Goal: Task Accomplishment & Management: Manage account settings

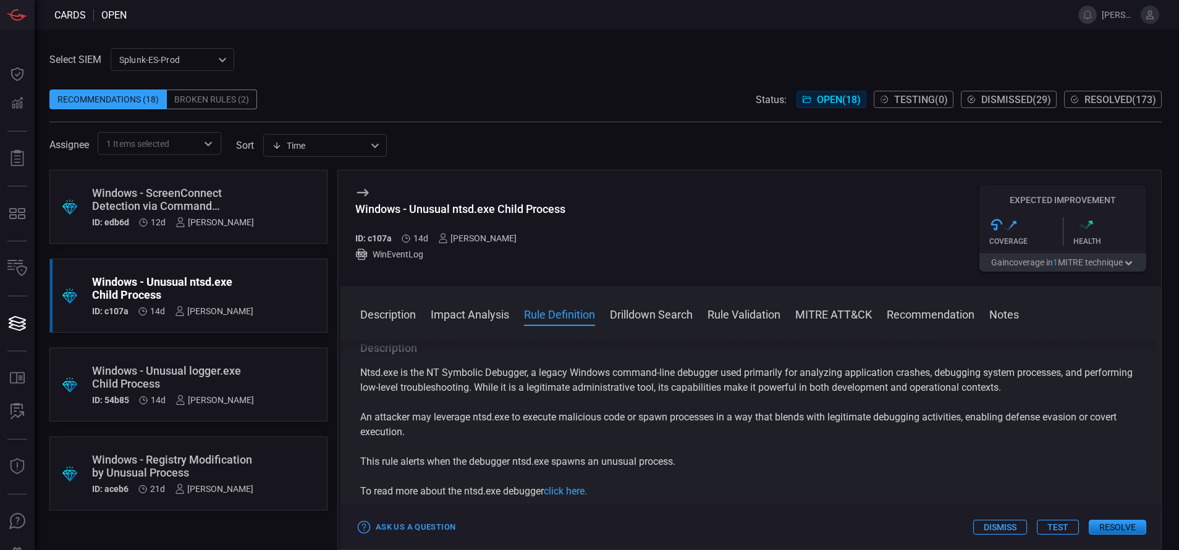
scroll to position [417, 0]
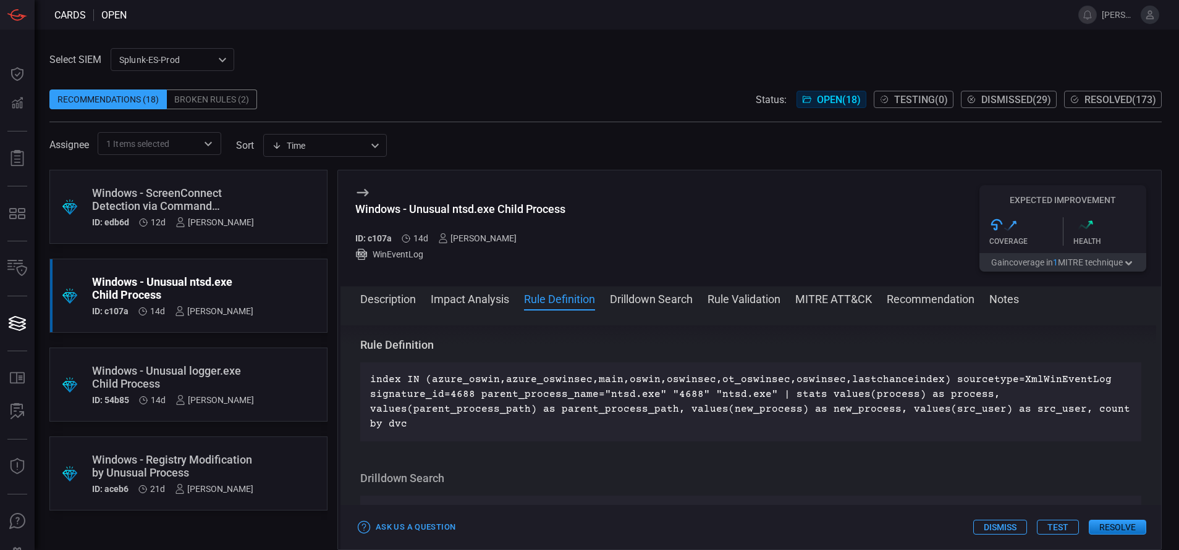
click at [250, 453] on div "Windows - Registry Modification by Unusual Process" at bounding box center [172, 466] width 161 height 26
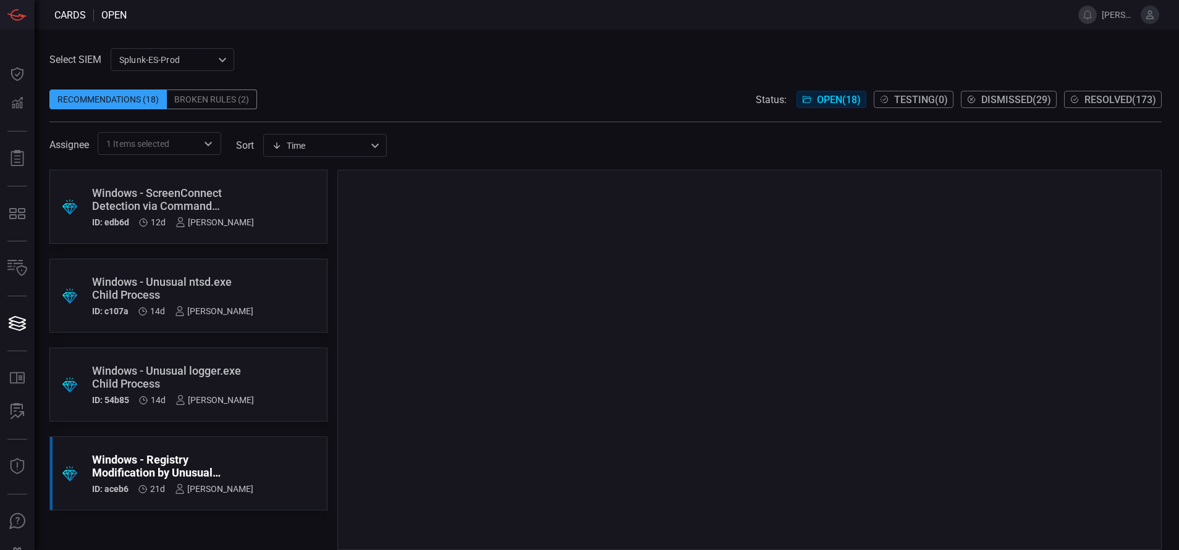
click at [203, 138] on icon "Open" at bounding box center [208, 144] width 15 height 15
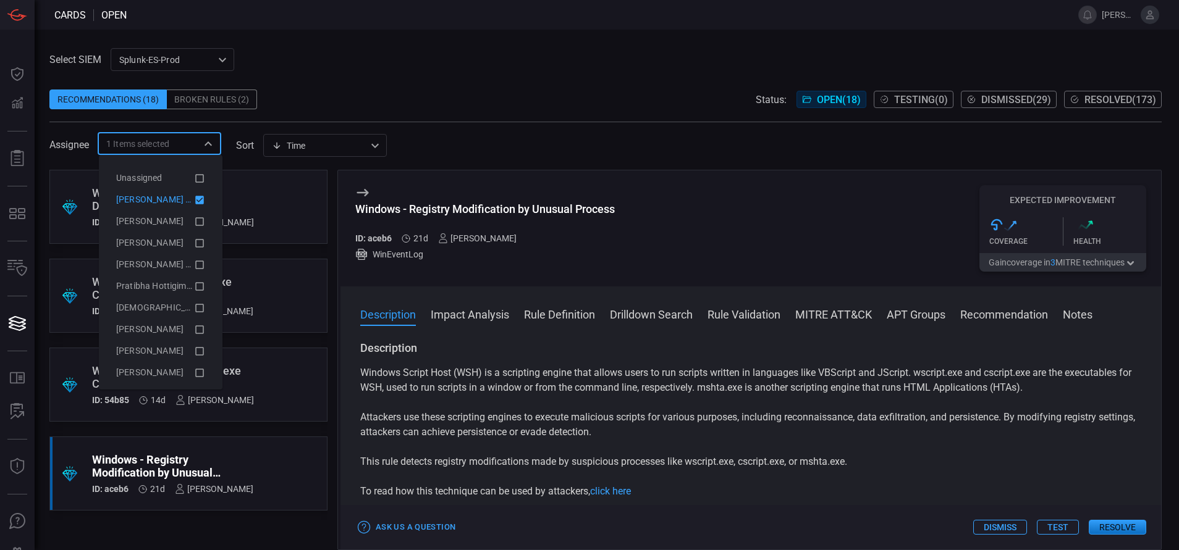
click at [194, 197] on icon at bounding box center [199, 200] width 11 height 15
click at [342, 42] on div "Select SIEM Splunk-ES-Prod 0faf634c-0f6c-403d-9a98-5f25c84e76aa ​ Recommendatio…" at bounding box center [607, 290] width 1144 height 521
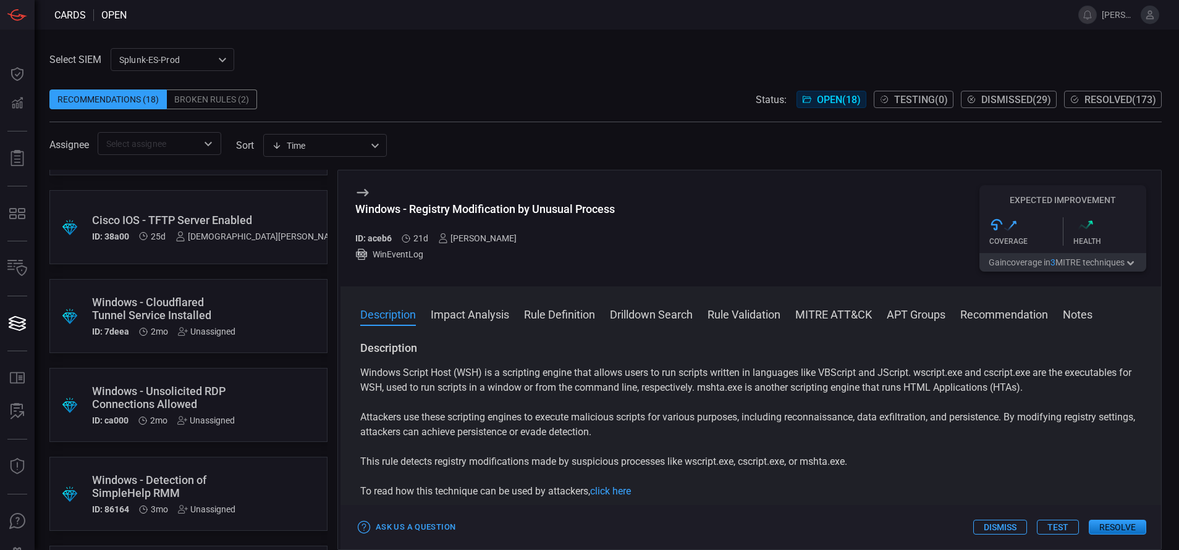
scroll to position [426, 0]
click at [237, 311] on div ".suggested_cards_icon{fill:url(#suggested_cards_icon);} Windows - Cloudflared T…" at bounding box center [188, 315] width 278 height 74
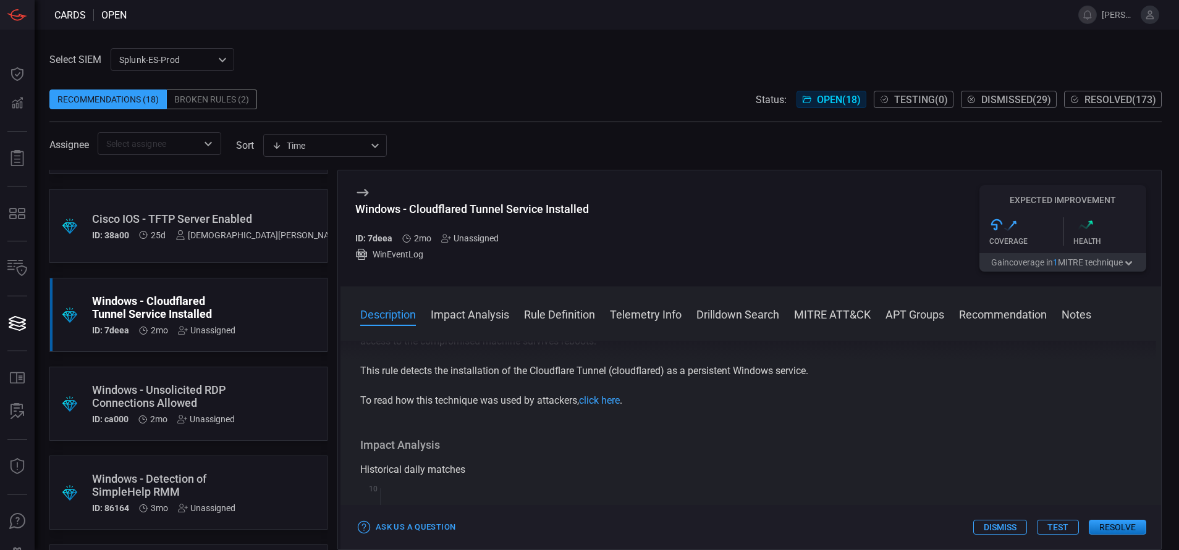
click at [556, 314] on button "Rule Definition" at bounding box center [559, 313] width 71 height 15
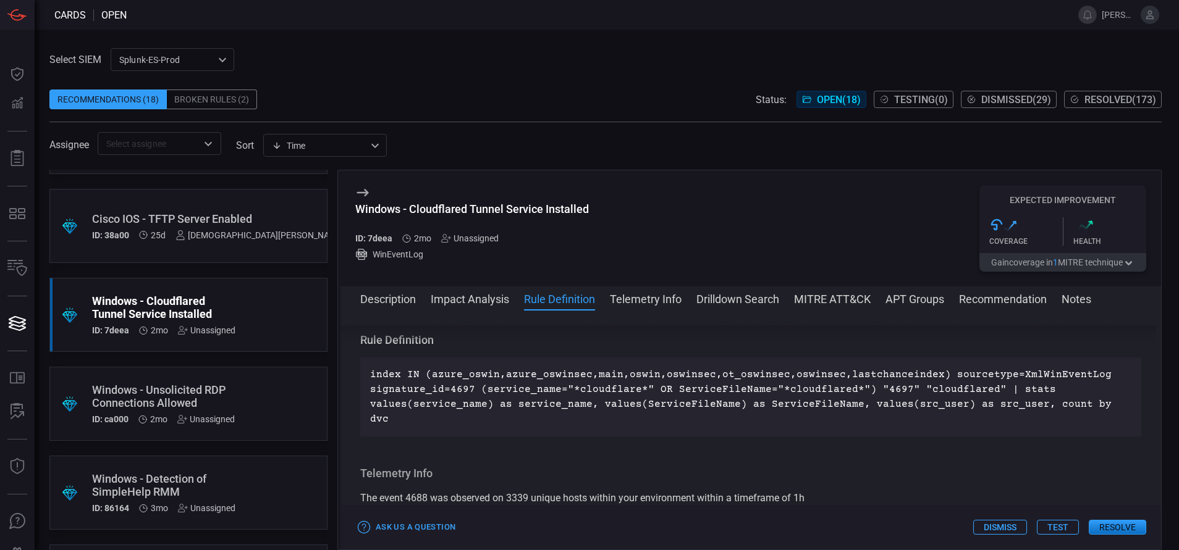
scroll to position [432, 0]
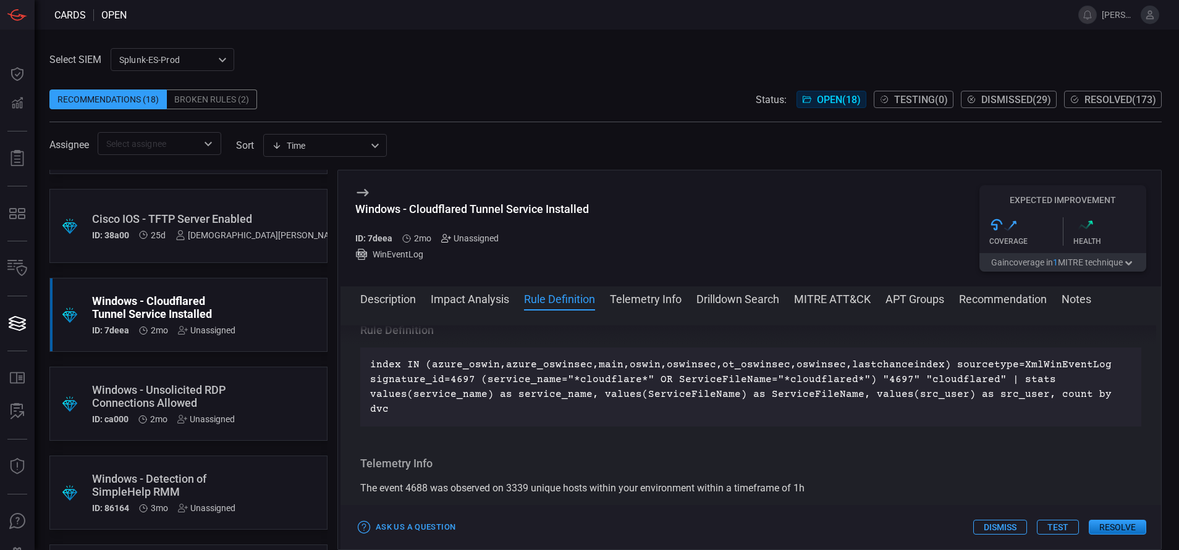
click at [445, 242] on icon at bounding box center [446, 238] width 10 height 10
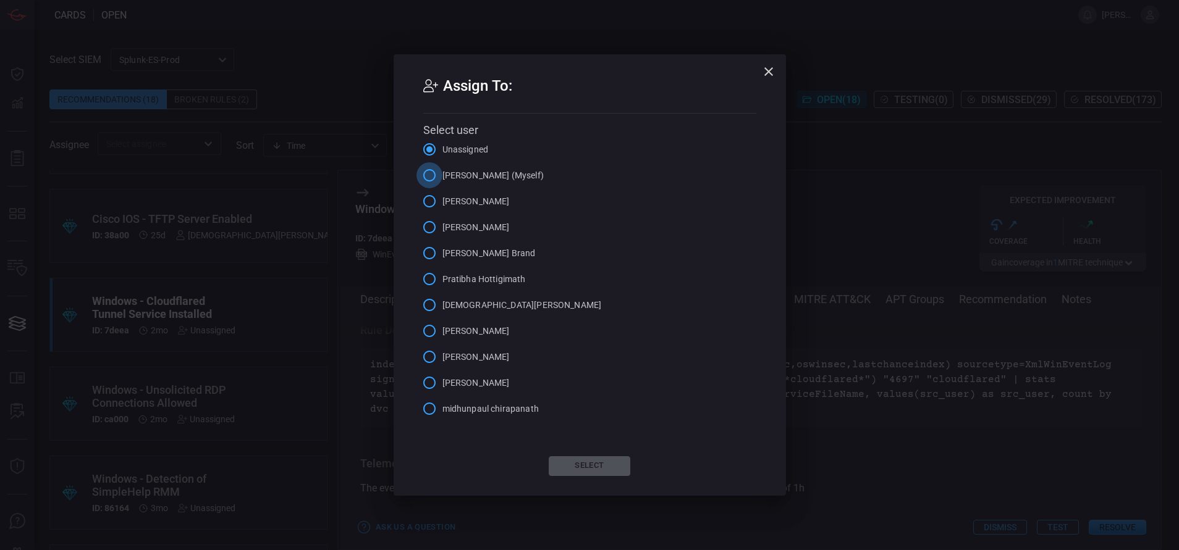
click at [428, 178] on input "[PERSON_NAME] (Myself)" at bounding box center [429, 175] width 26 height 26
click at [579, 468] on button "Select" at bounding box center [589, 466] width 82 height 20
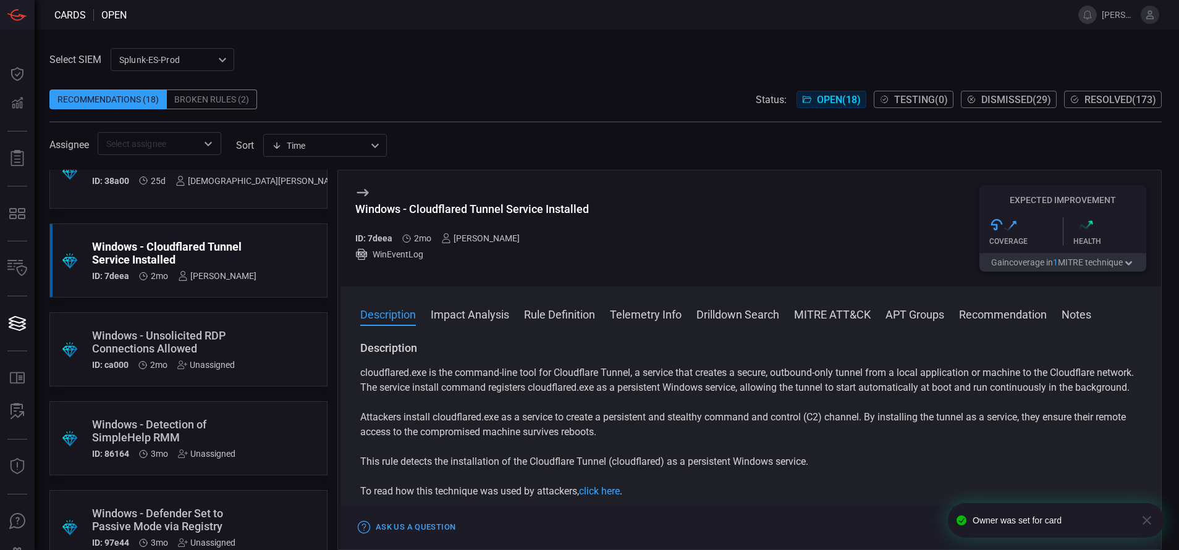
scroll to position [485, 0]
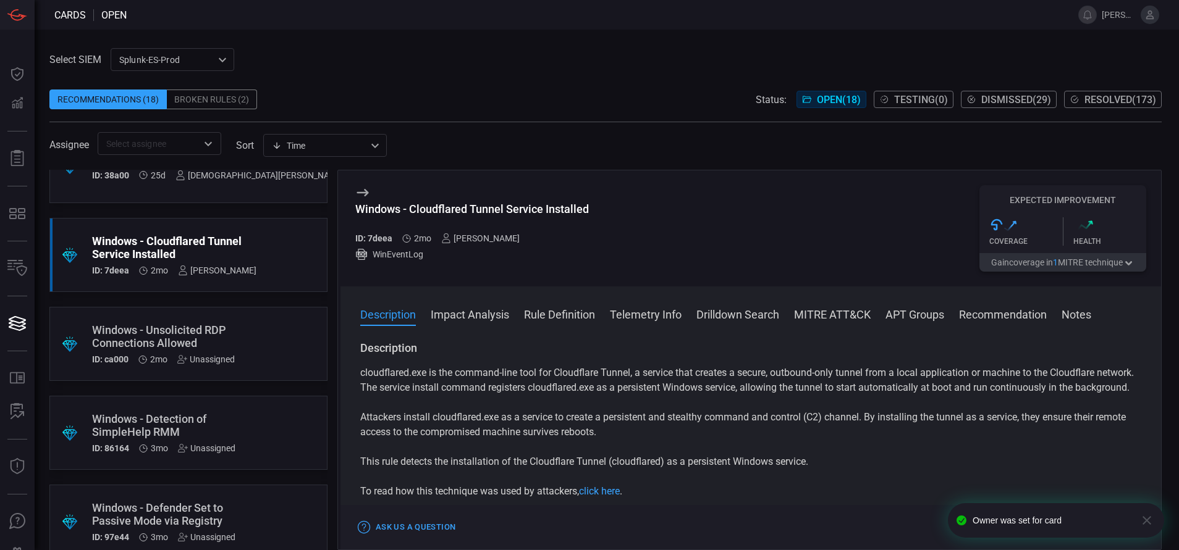
click at [253, 349] on div ".suggested_cards_icon{fill:url(#suggested_cards_icon);} Windows - Unsolicited R…" at bounding box center [188, 344] width 278 height 74
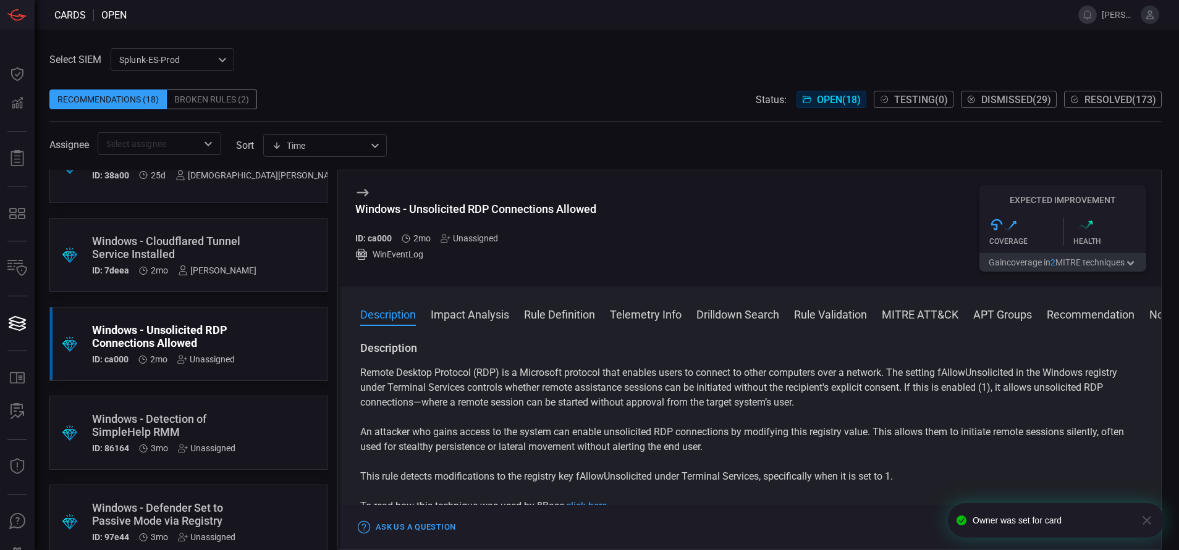
click at [554, 314] on button "Rule Definition" at bounding box center [559, 313] width 71 height 15
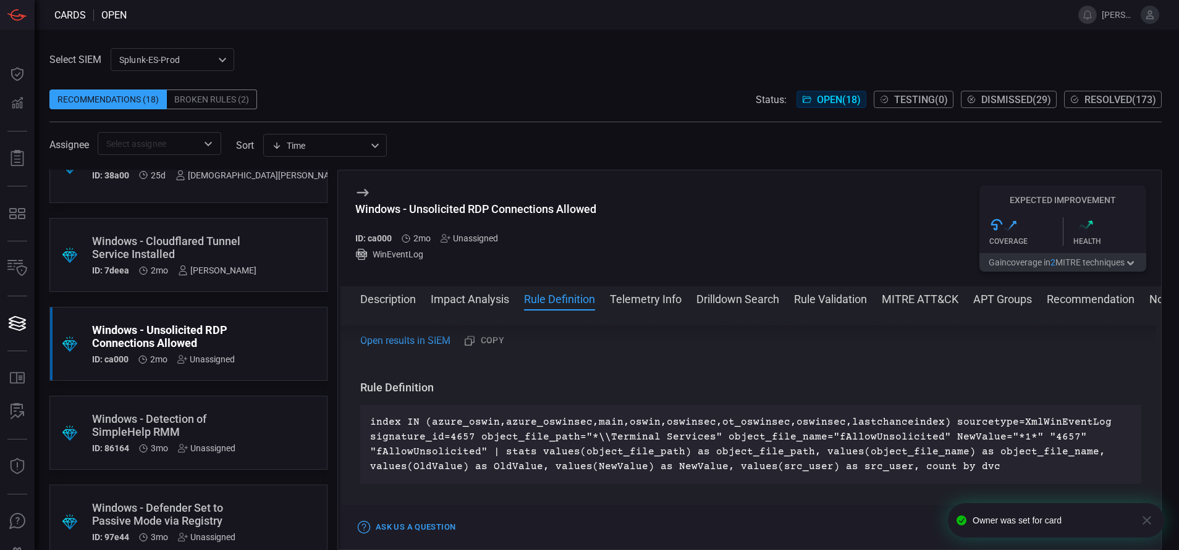
scroll to position [432, 0]
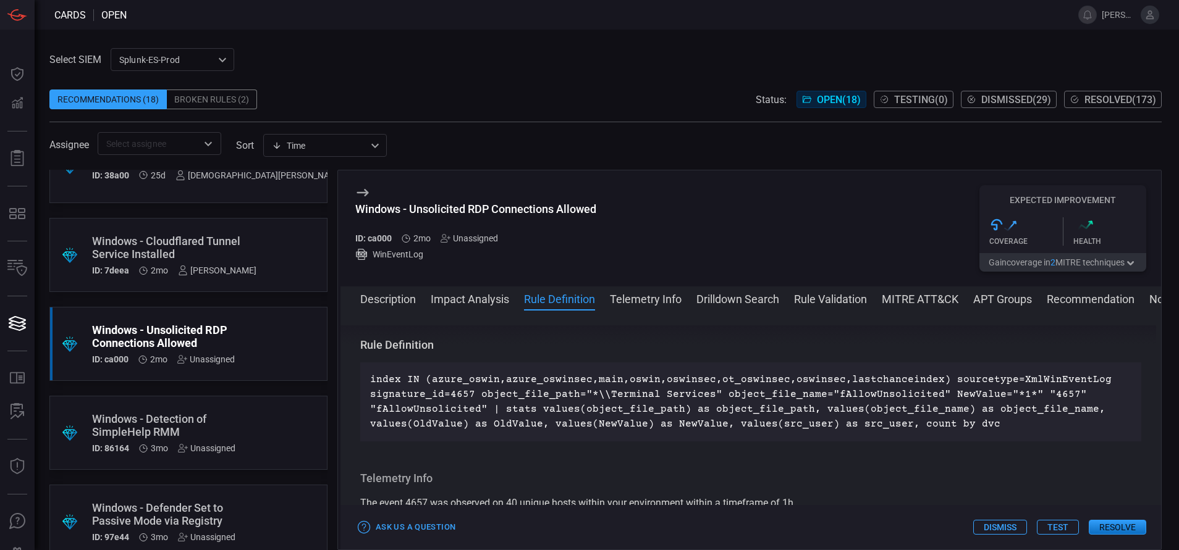
click at [458, 240] on div "Unassigned" at bounding box center [468, 238] width 57 height 10
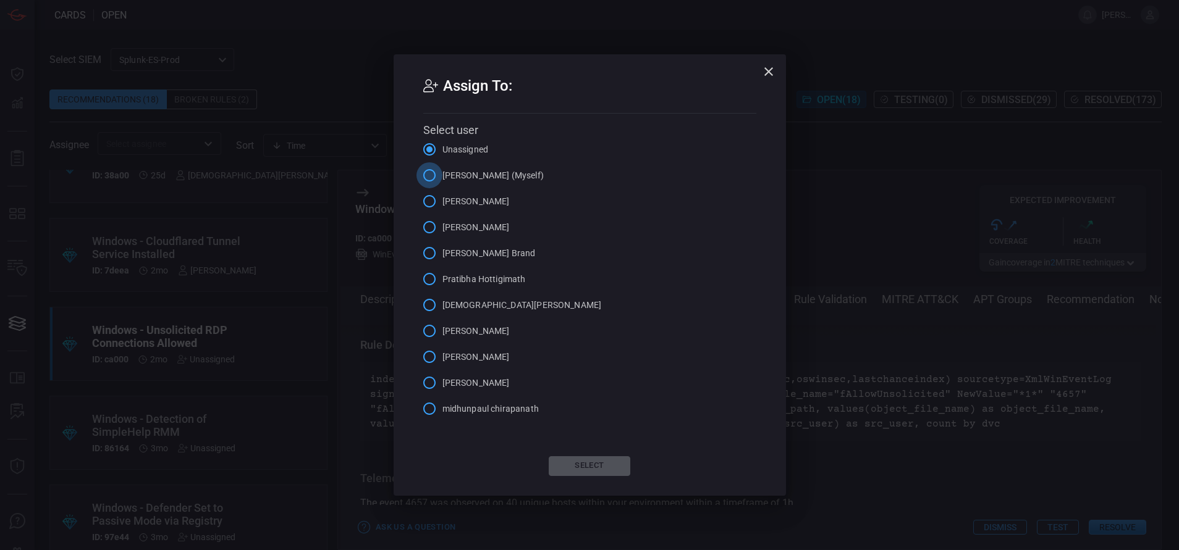
click at [435, 175] on input "[PERSON_NAME] (Myself)" at bounding box center [429, 175] width 26 height 26
click at [590, 464] on button "Select" at bounding box center [589, 466] width 82 height 20
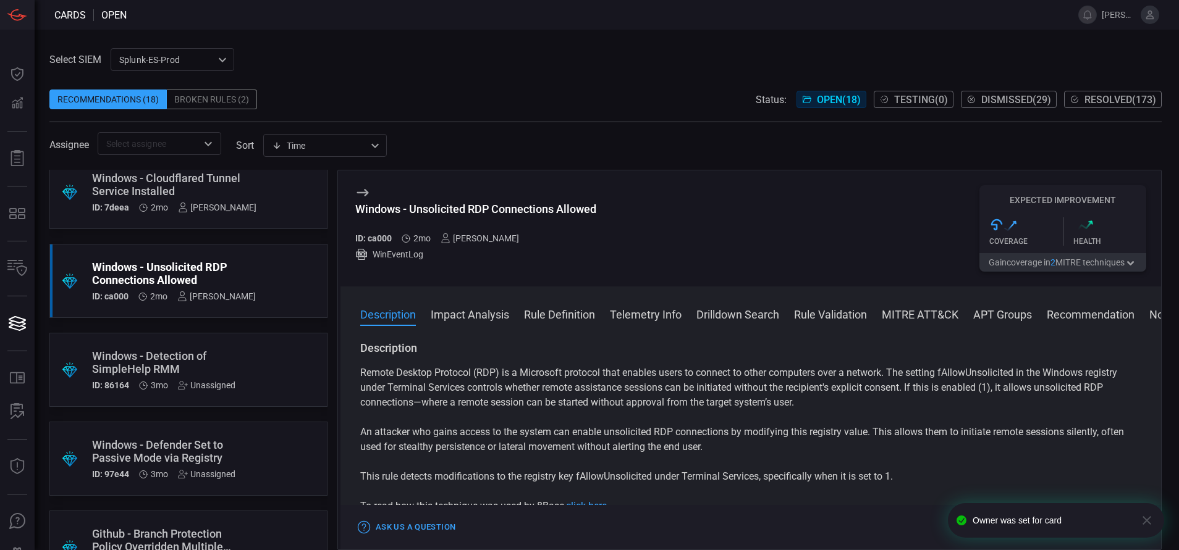
scroll to position [568, 0]
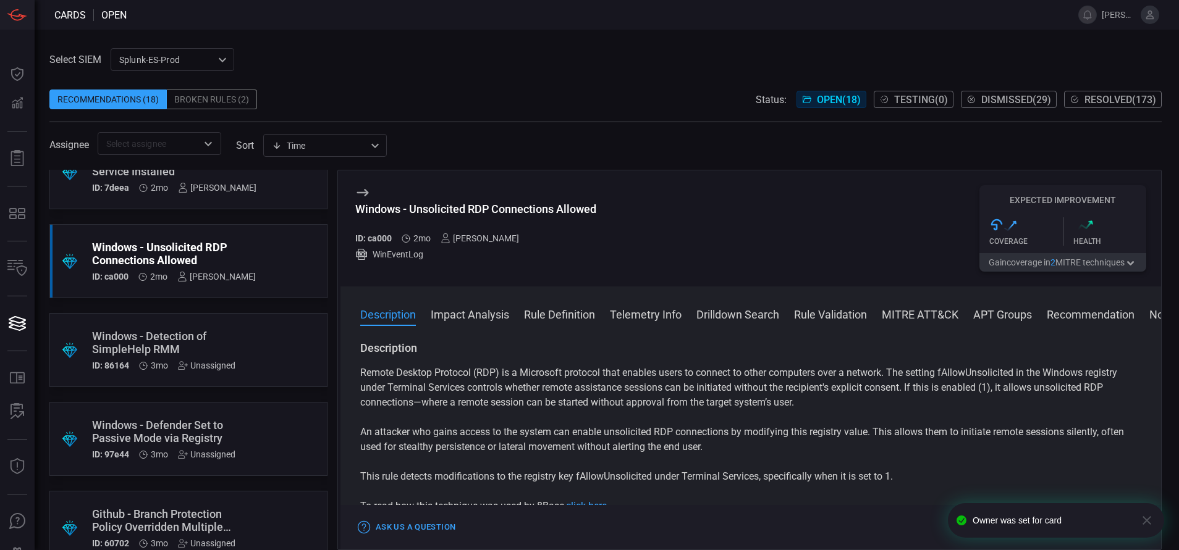
click at [245, 357] on div ".suggested_cards_icon{fill:url(#suggested_cards_icon);} Windows - Detection of …" at bounding box center [188, 350] width 278 height 74
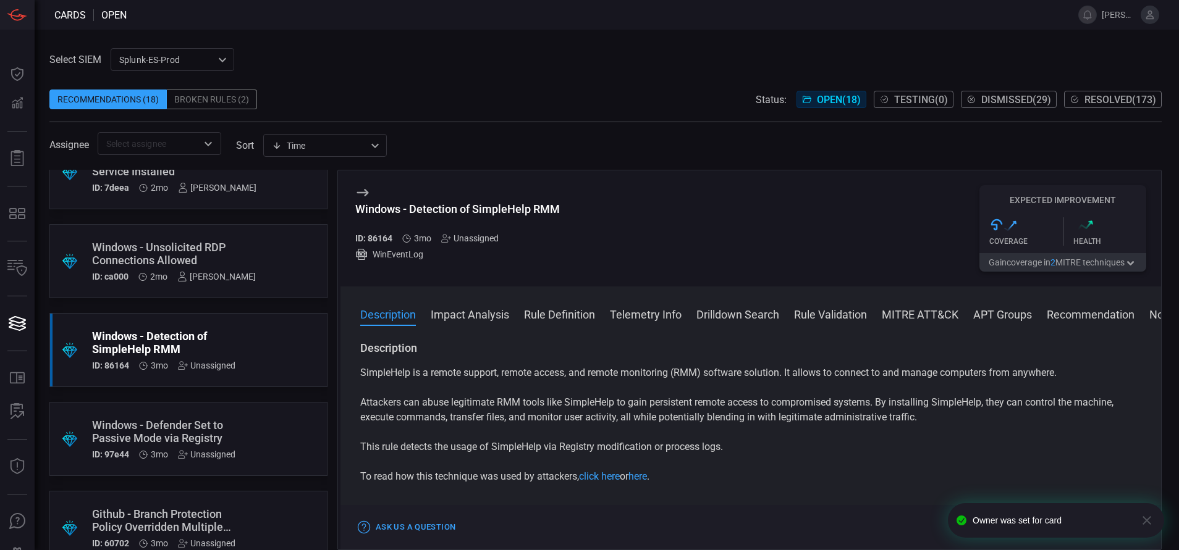
click at [543, 319] on button "Rule Definition" at bounding box center [559, 313] width 71 height 15
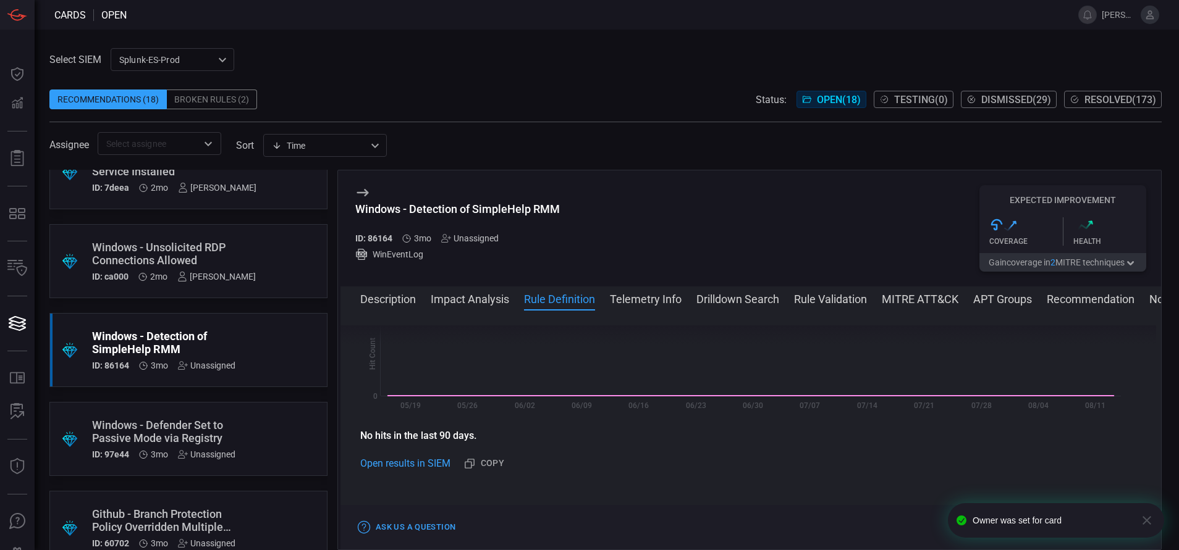
scroll to position [402, 0]
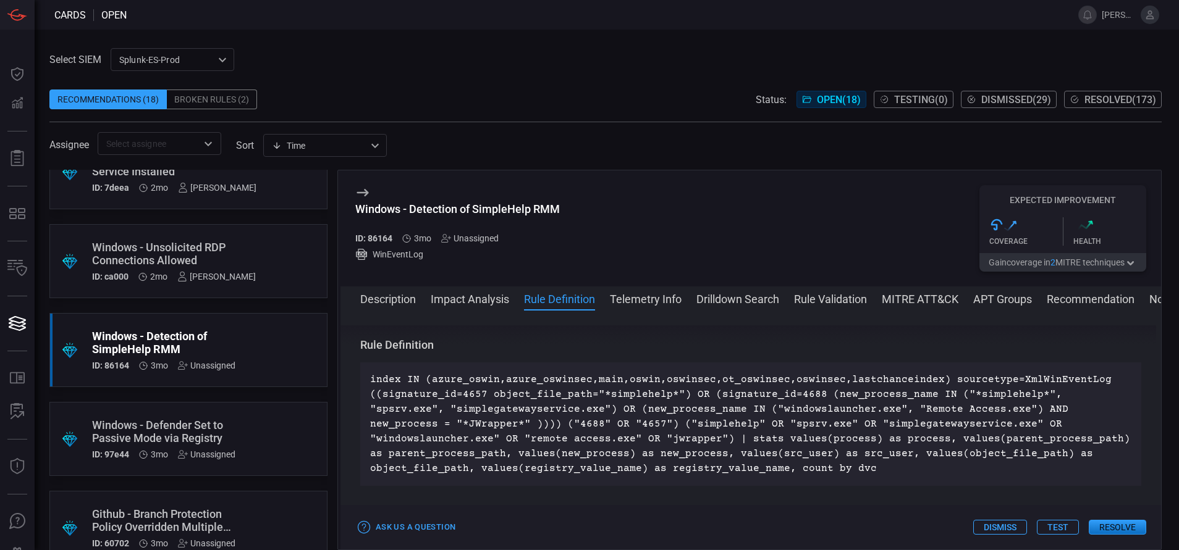
click at [252, 413] on div ".suggested_cards_icon{fill:url(#suggested_cards_icon);} Windows - Defender Set …" at bounding box center [188, 439] width 278 height 74
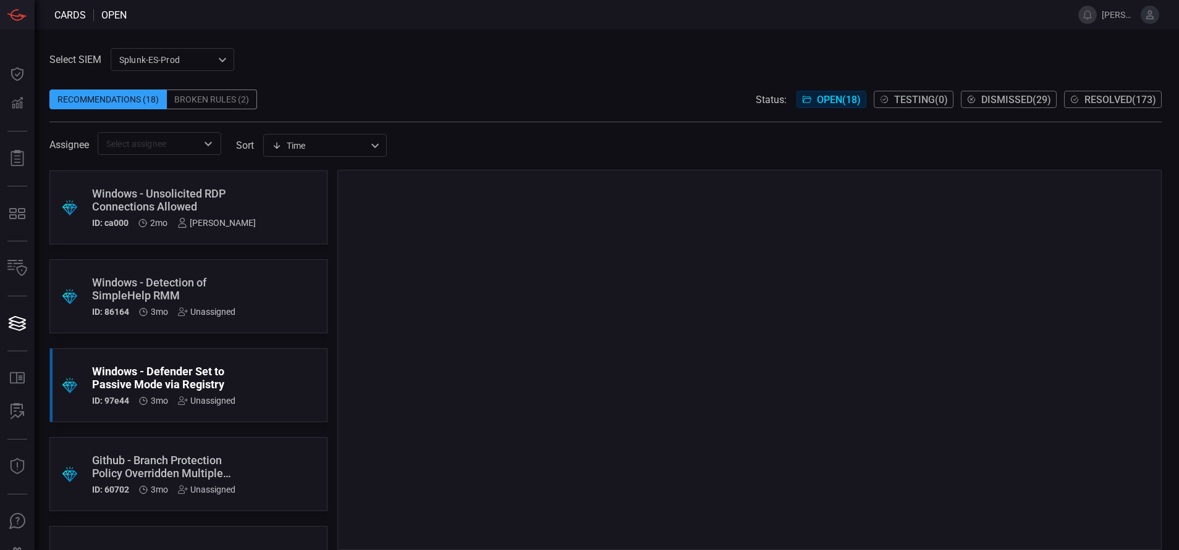
scroll to position [636, 0]
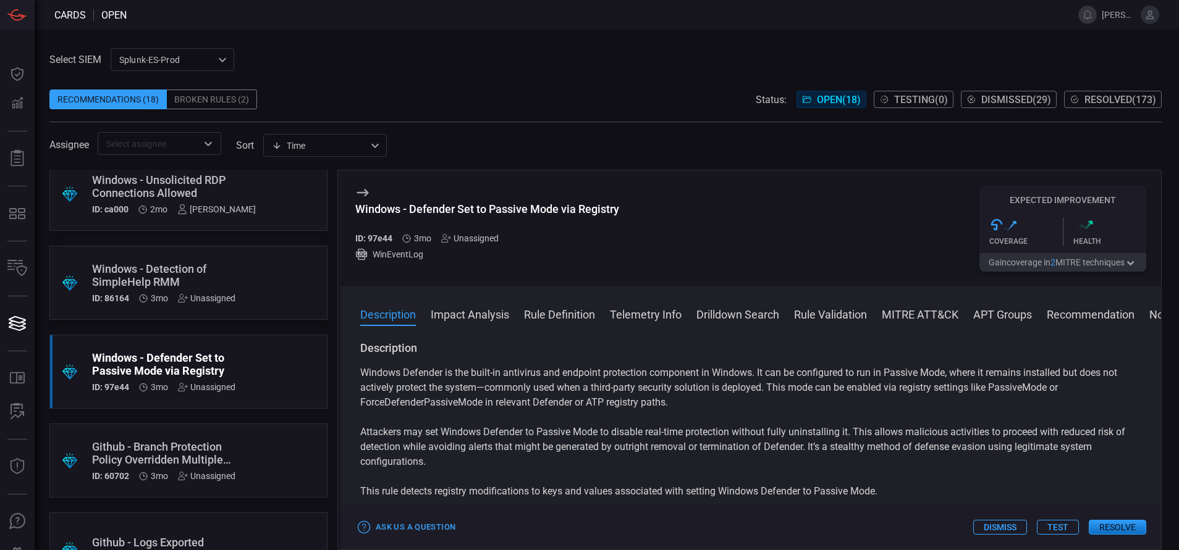
click at [568, 309] on button "Rule Definition" at bounding box center [559, 313] width 71 height 15
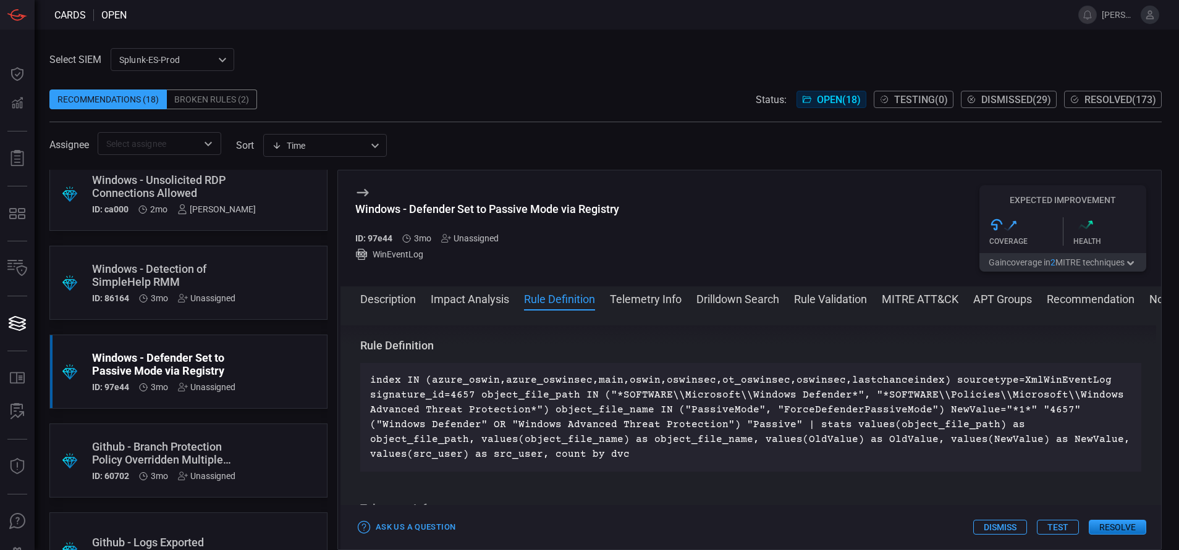
scroll to position [447, 0]
click at [259, 461] on div ".suggested_cards_icon{fill:url(#suggested_cards_icon);} Github - Branch Protect…" at bounding box center [188, 461] width 278 height 74
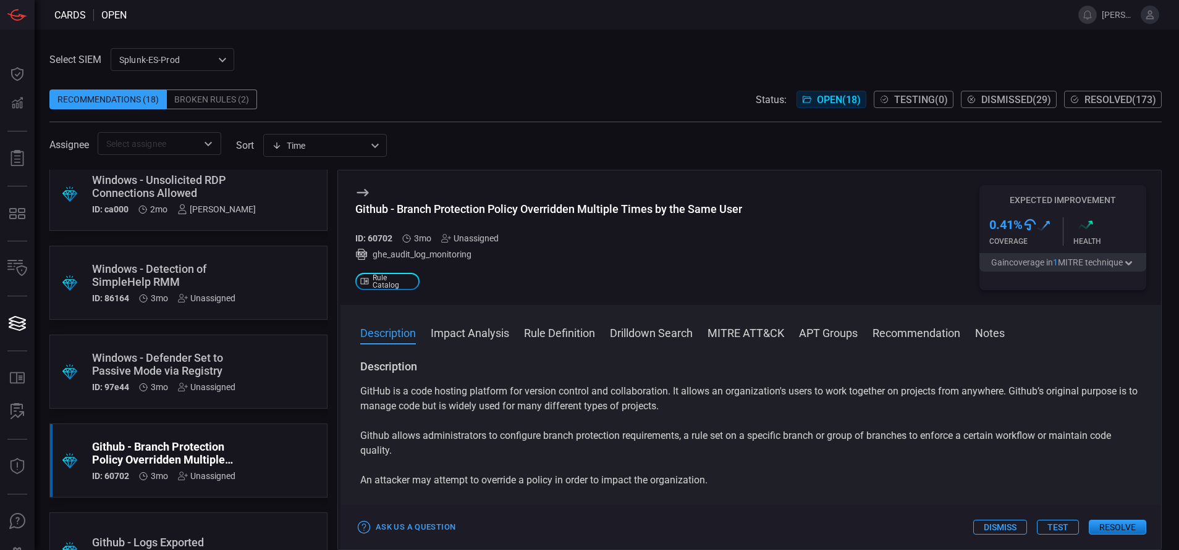
click at [531, 335] on button "Rule Definition" at bounding box center [559, 332] width 71 height 15
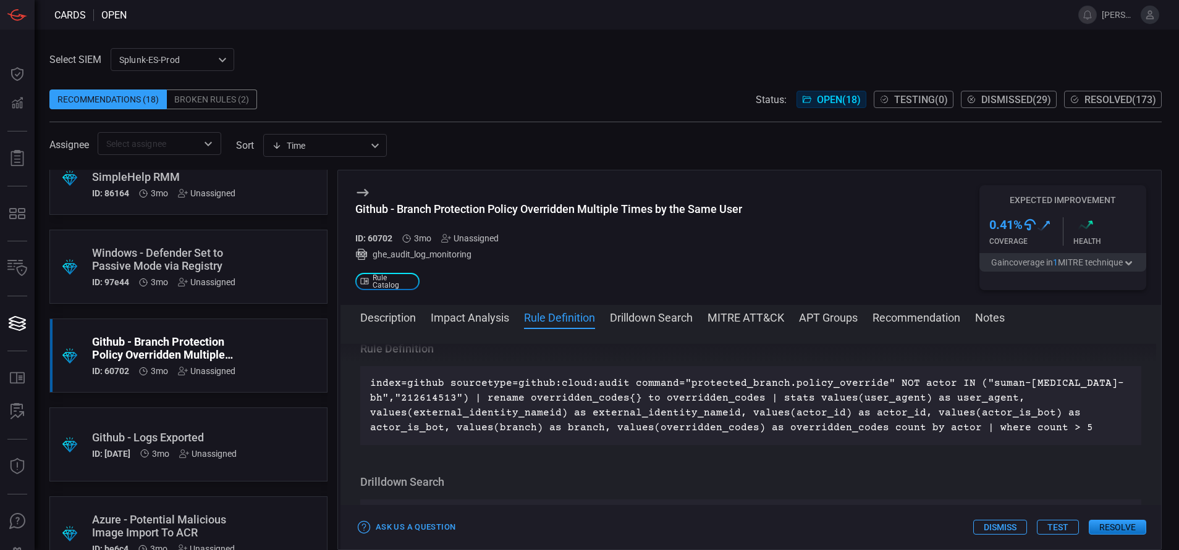
scroll to position [739, 0]
click at [212, 443] on div "Github - Logs Exported" at bounding box center [165, 438] width 146 height 13
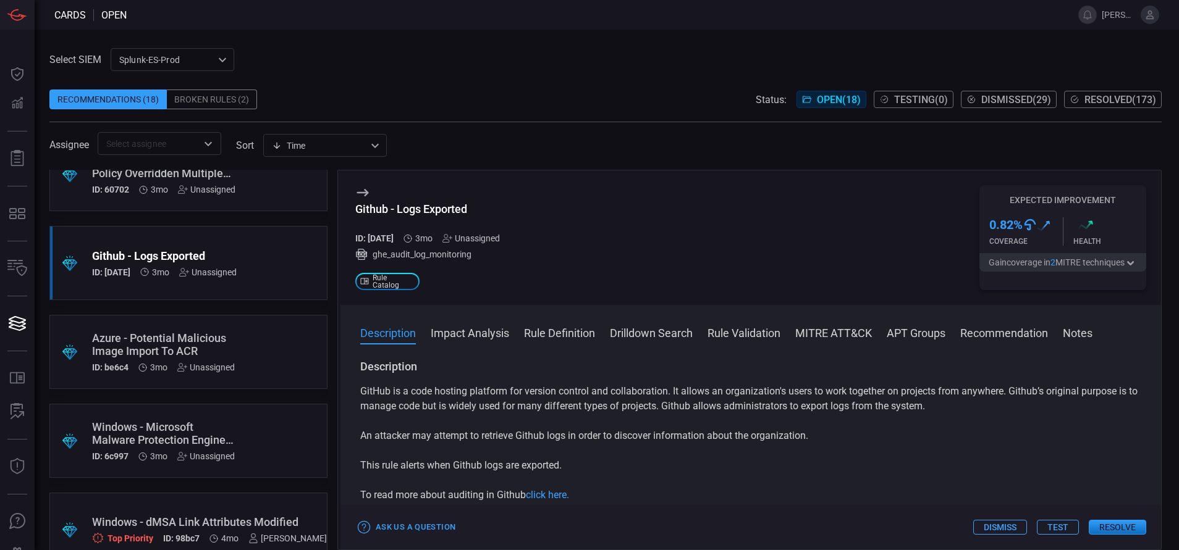
scroll to position [927, 0]
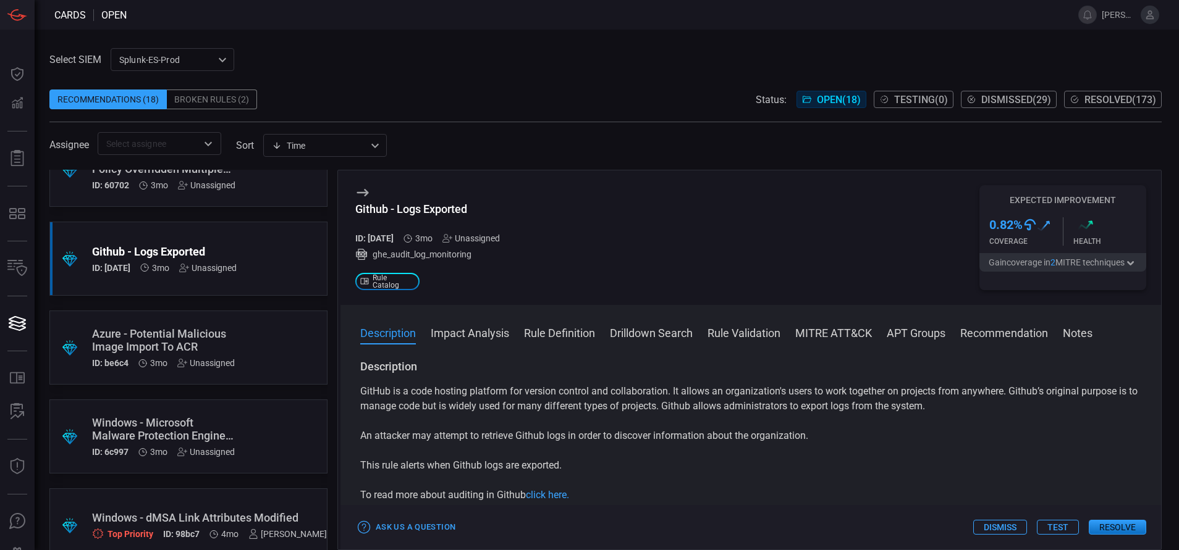
click at [250, 342] on div ".suggested_cards_icon{fill:url(#suggested_cards_icon);} Azure - Potential Malic…" at bounding box center [188, 348] width 278 height 74
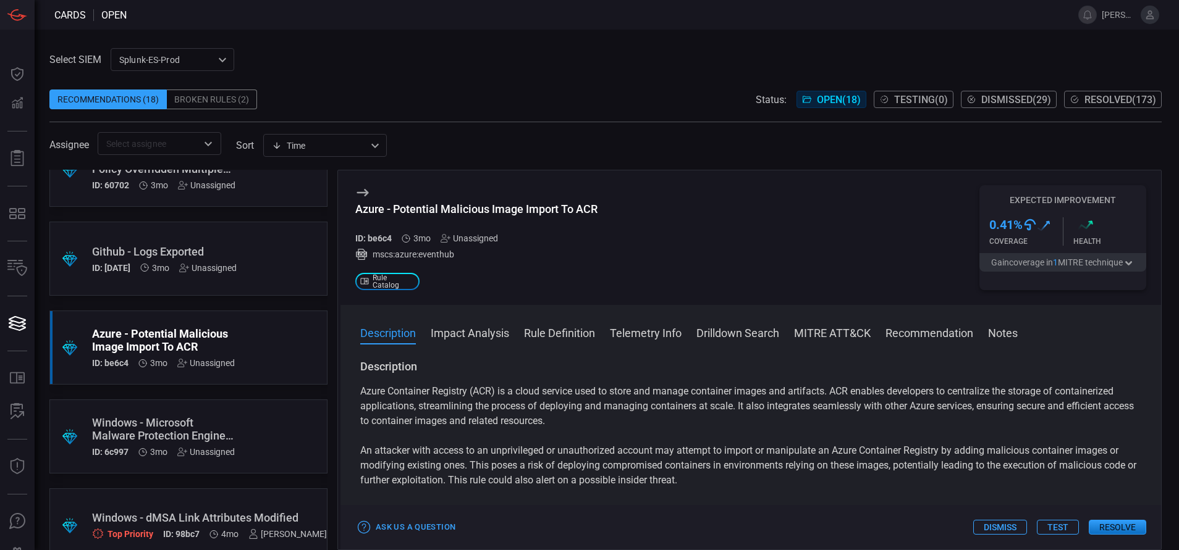
click at [271, 424] on div ".suggested_cards_icon{fill:url(#suggested_cards_icon);} Windows - Microsoft Mal…" at bounding box center [188, 437] width 278 height 74
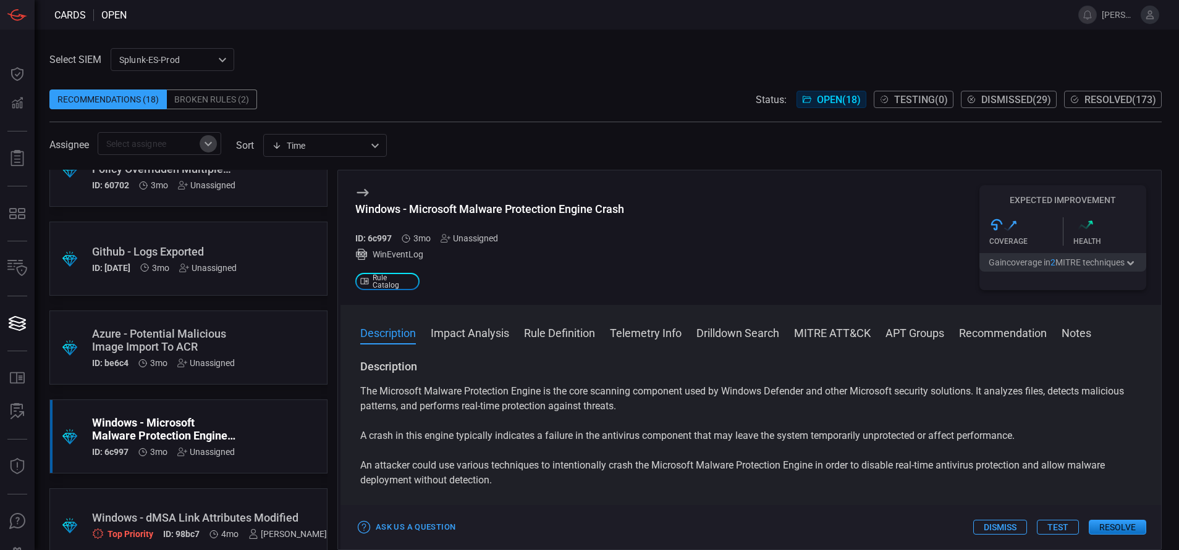
click at [212, 147] on icon "Open" at bounding box center [208, 144] width 15 height 15
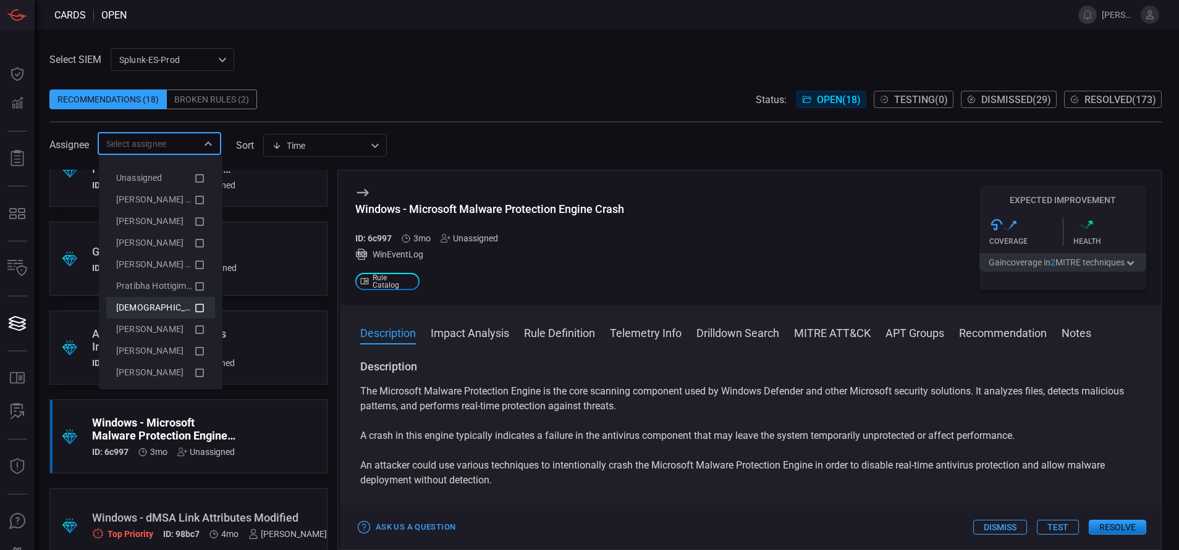
scroll to position [28, 0]
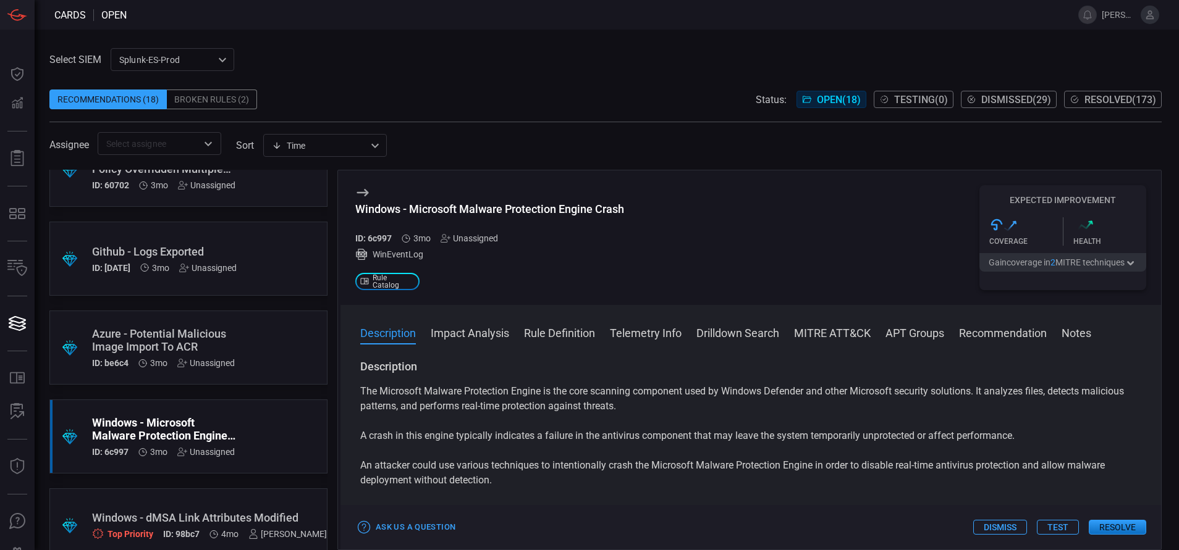
click at [359, 66] on div "Select SIEM Splunk-ES-Prod 0faf634c-0f6c-403d-9a98-5f25c84e76aa ​ Recommendatio…" at bounding box center [605, 101] width 1112 height 107
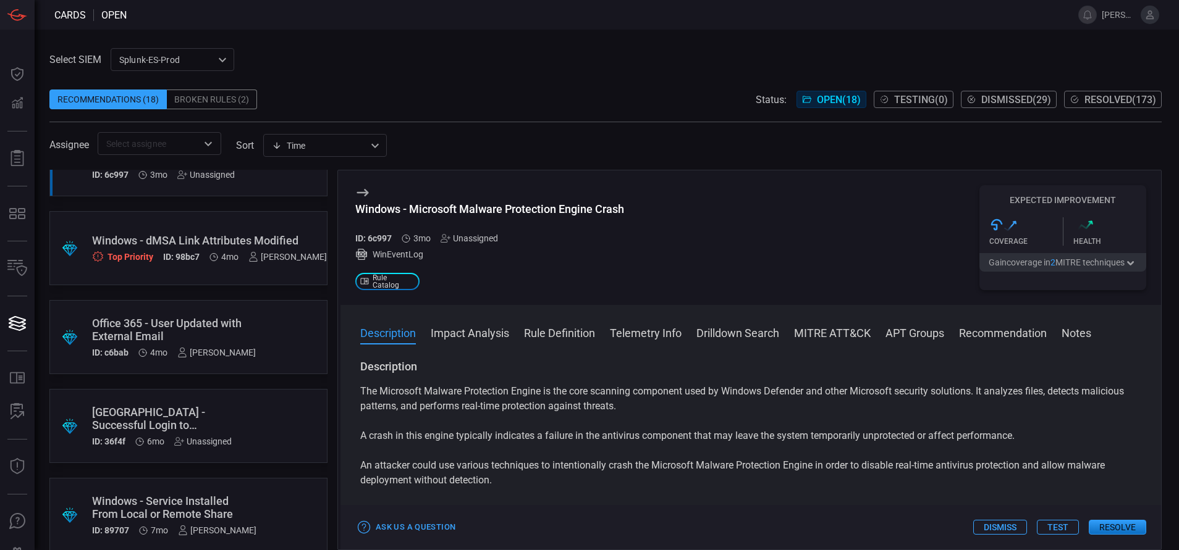
scroll to position [1221, 0]
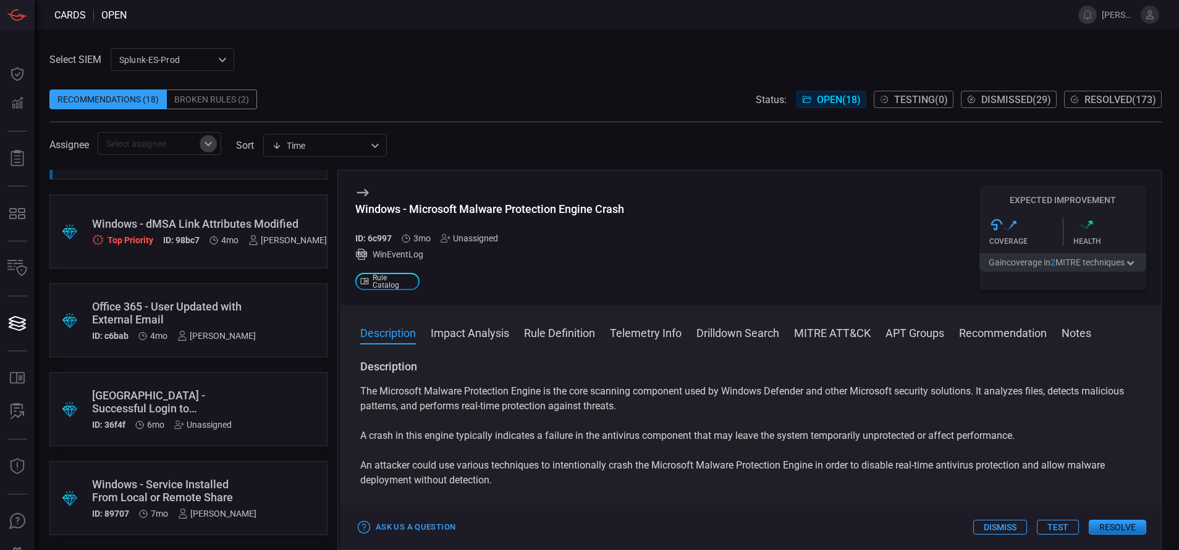
click at [208, 146] on icon "Open" at bounding box center [208, 144] width 15 height 15
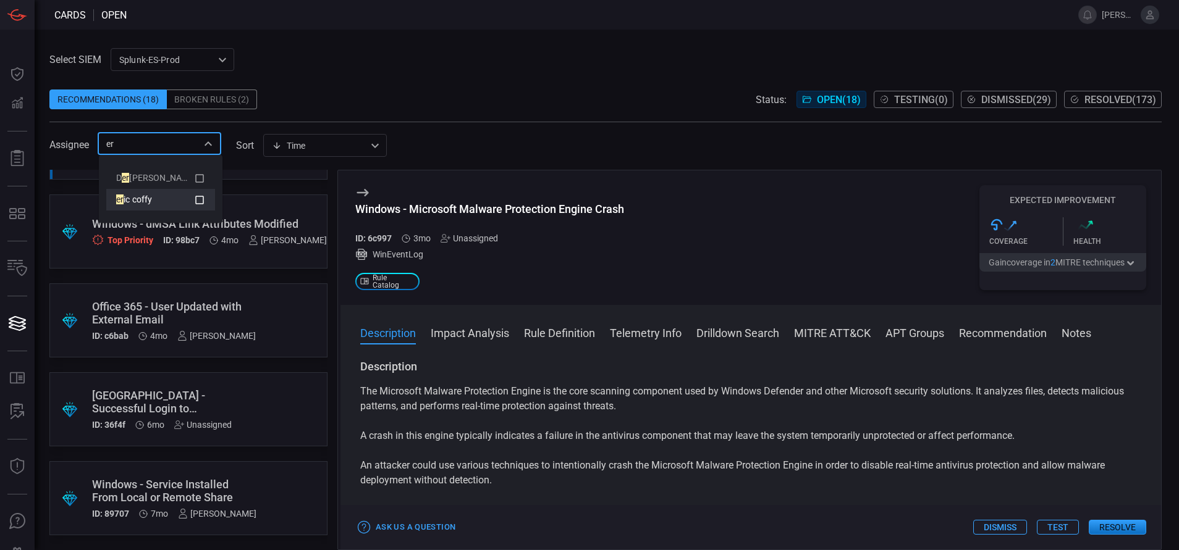
click at [201, 195] on icon at bounding box center [199, 200] width 11 height 15
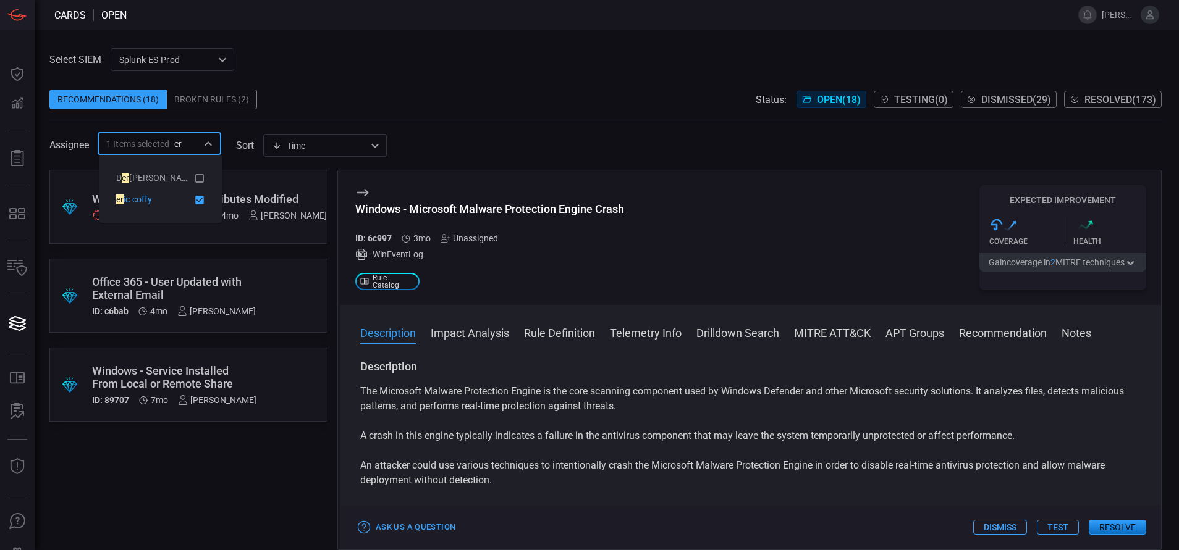
scroll to position [0, 0]
type input "er"
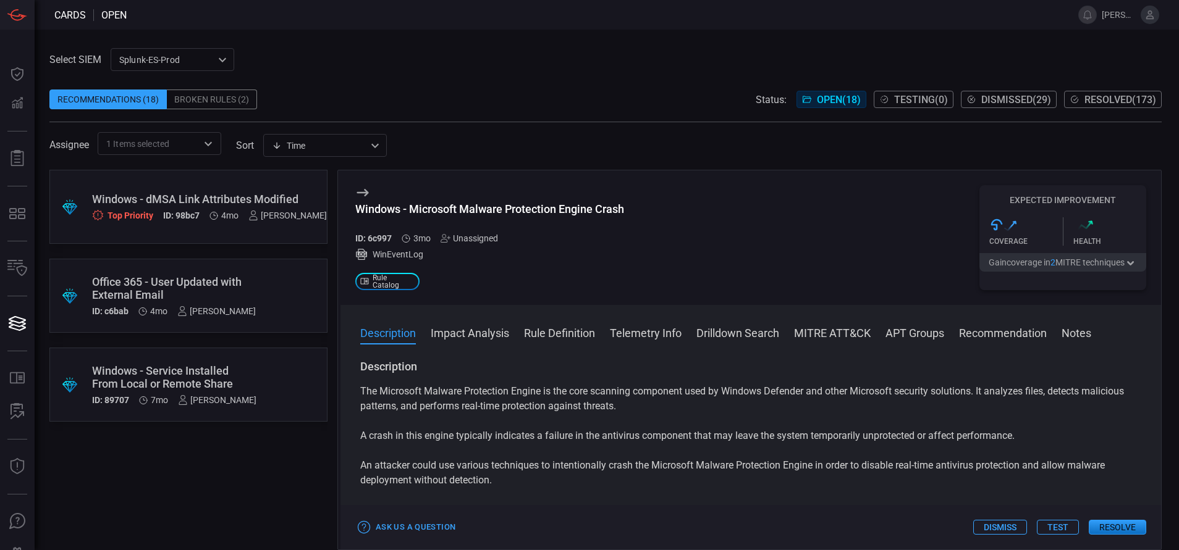
click at [416, 17] on span at bounding box center [595, 15] width 936 height 30
click at [205, 142] on icon "Open" at bounding box center [208, 144] width 15 height 15
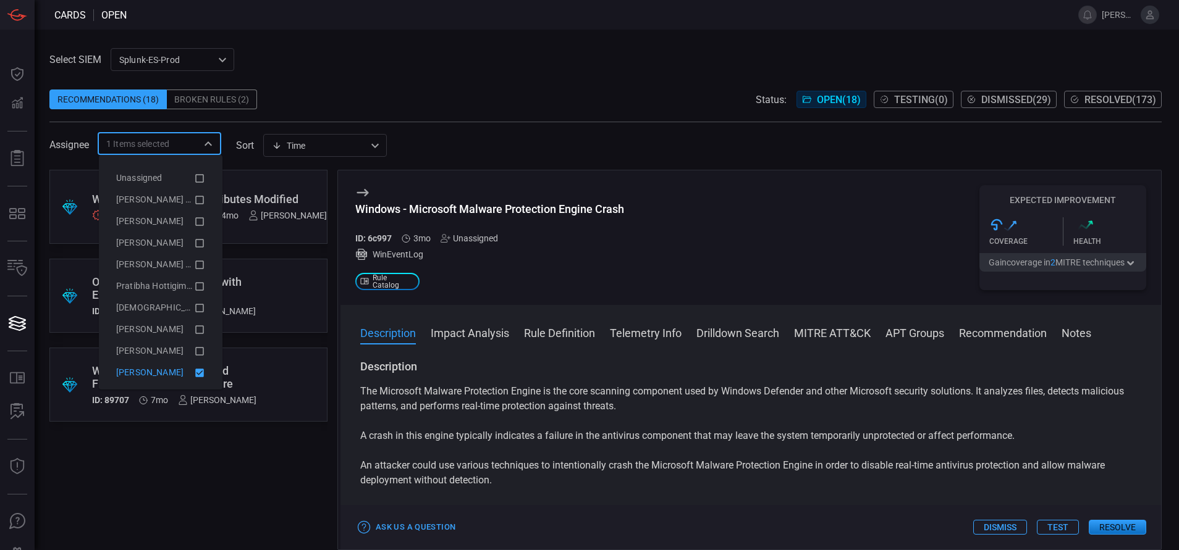
scroll to position [1, 0]
click at [194, 367] on icon at bounding box center [199, 371] width 11 height 15
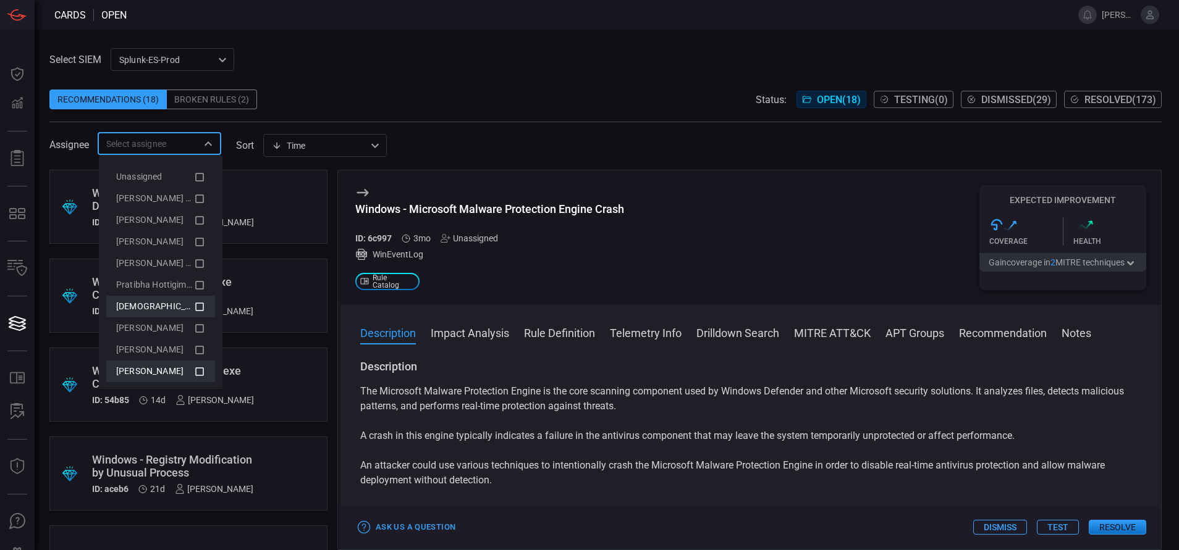
click at [194, 312] on icon at bounding box center [199, 307] width 11 height 15
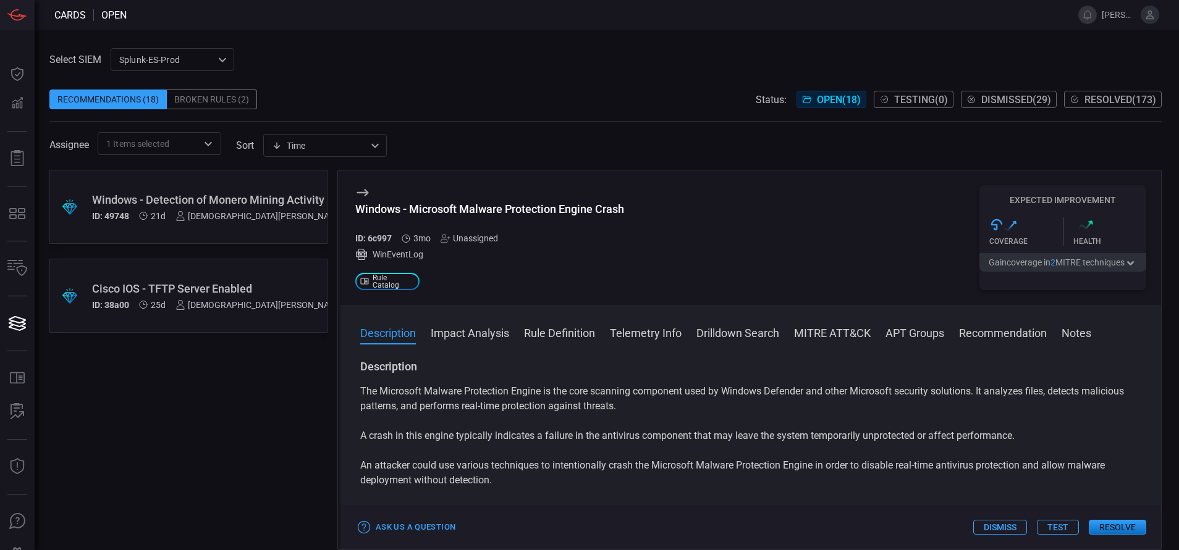
click at [333, 66] on div "Select SIEM Splunk-ES-Prod 0faf634c-0f6c-403d-9a98-5f25c84e76aa ​ Recommendatio…" at bounding box center [605, 101] width 1112 height 107
click at [204, 146] on icon "Open" at bounding box center [208, 144] width 15 height 15
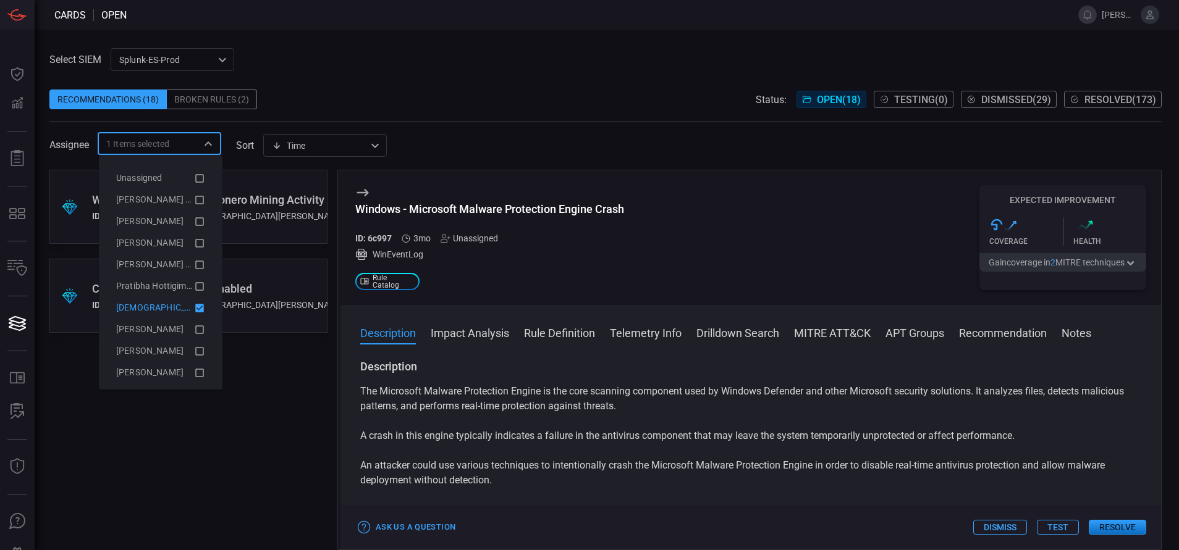
click at [194, 305] on icon at bounding box center [199, 308] width 11 height 15
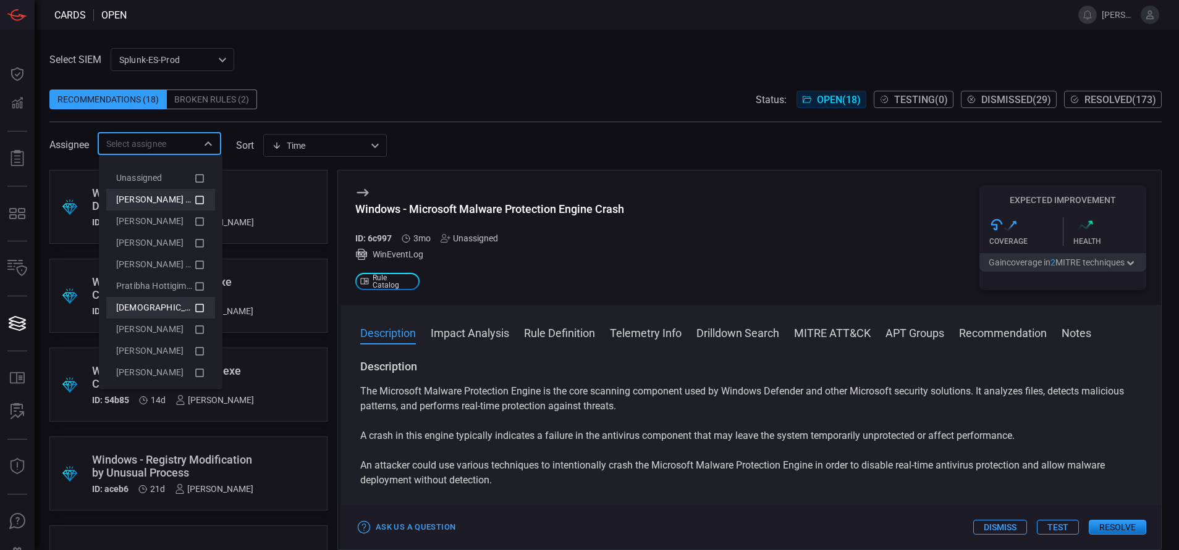
click at [195, 203] on icon at bounding box center [199, 200] width 9 height 9
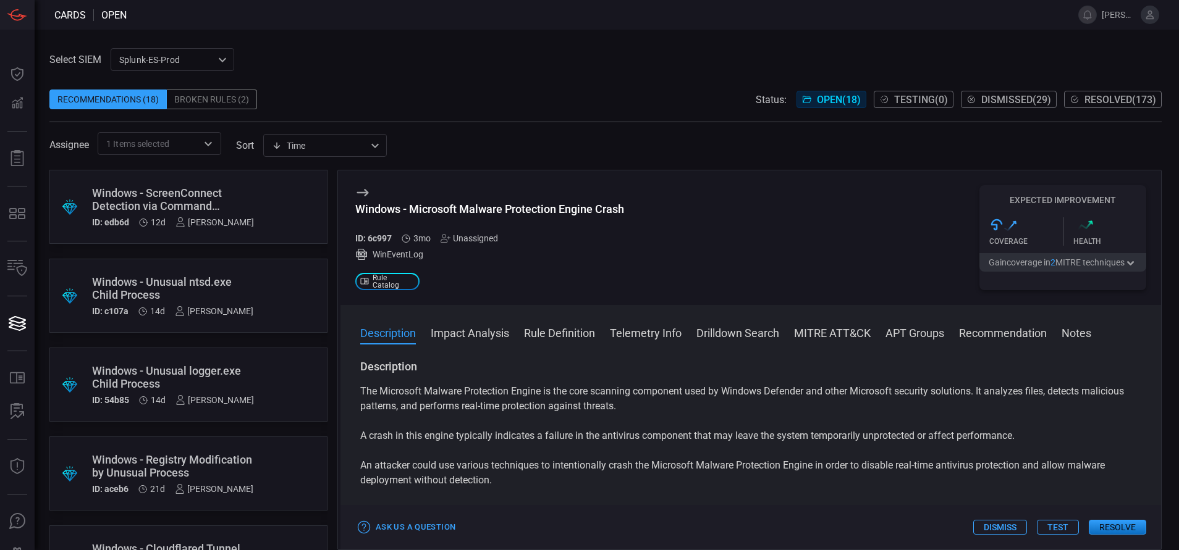
click at [392, 77] on span at bounding box center [605, 80] width 1112 height 19
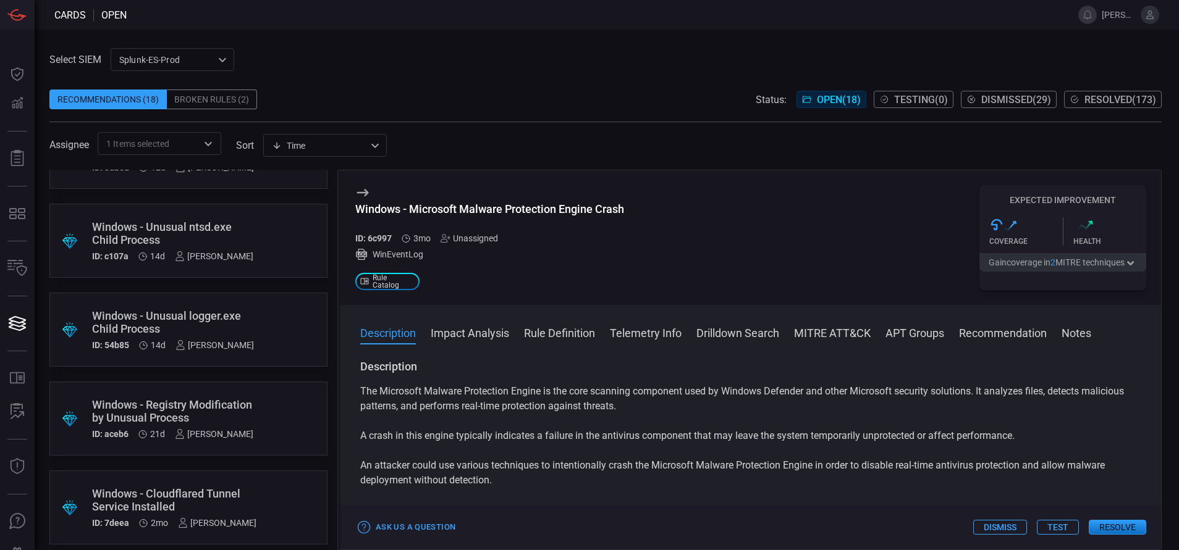
scroll to position [0, 0]
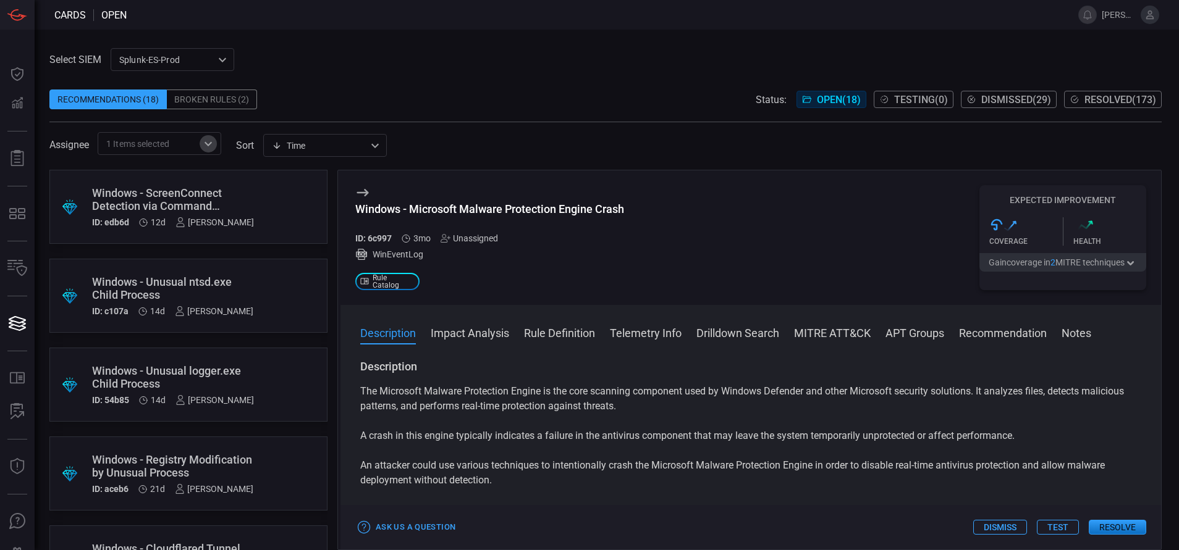
click at [201, 143] on button "Open" at bounding box center [208, 143] width 17 height 17
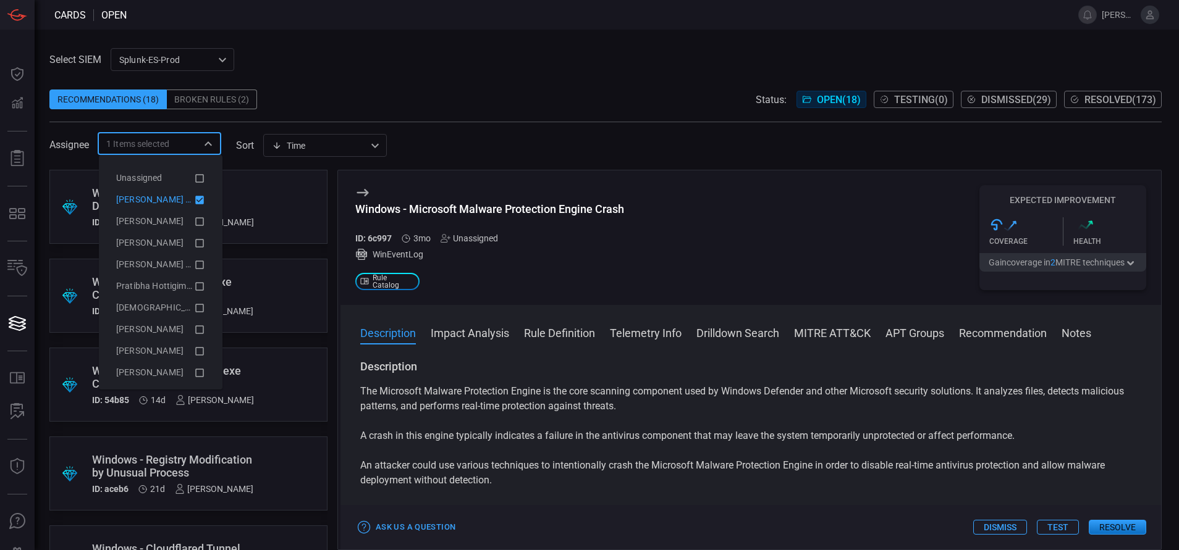
click at [194, 201] on icon at bounding box center [199, 200] width 11 height 15
click at [194, 178] on icon at bounding box center [199, 178] width 11 height 15
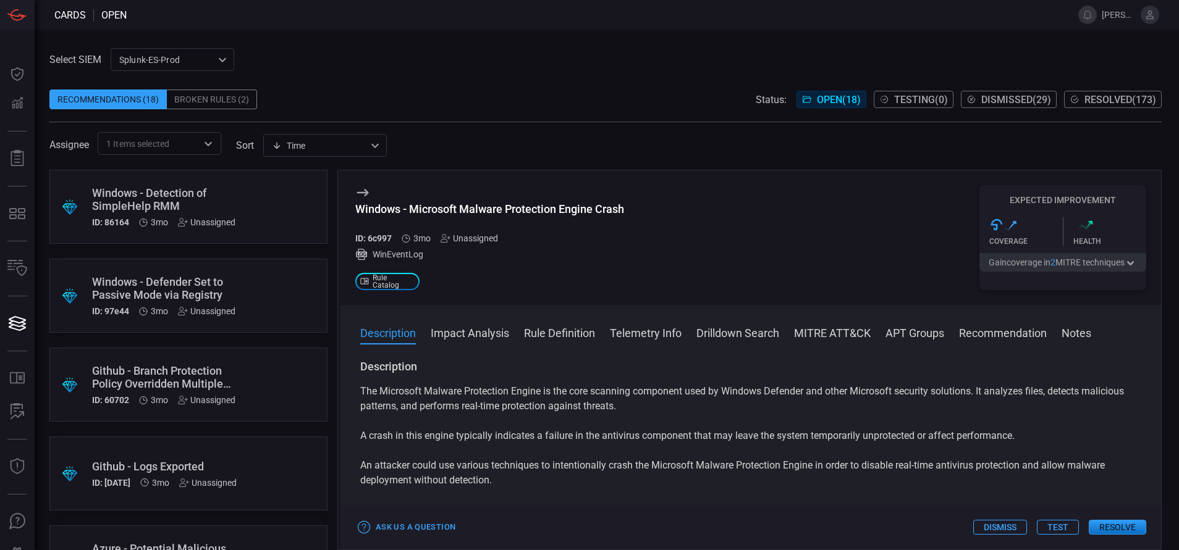
click at [338, 75] on span at bounding box center [605, 80] width 1112 height 19
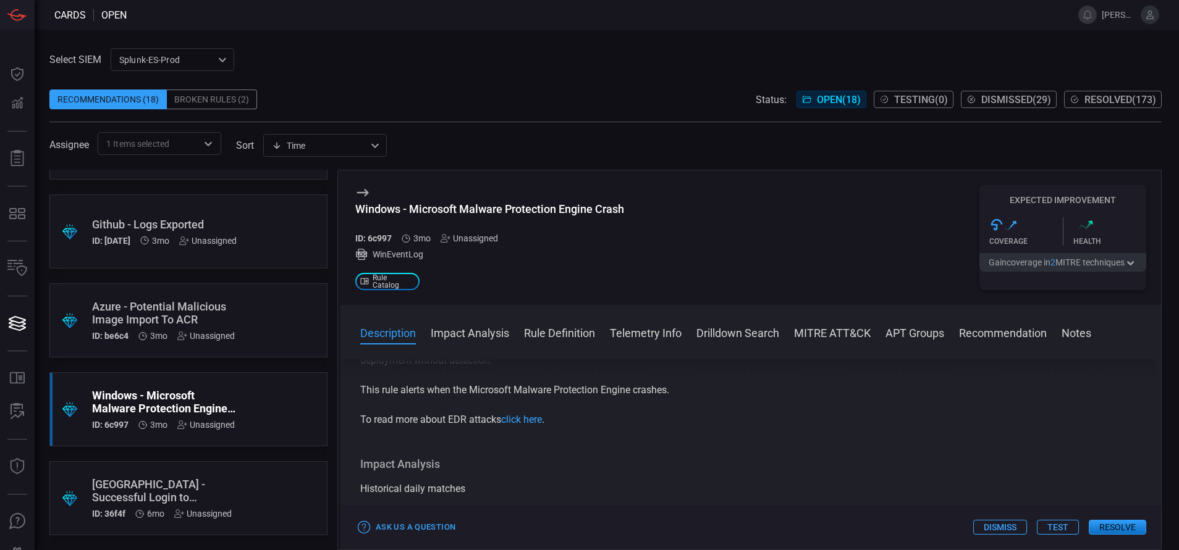
scroll to position [124, 0]
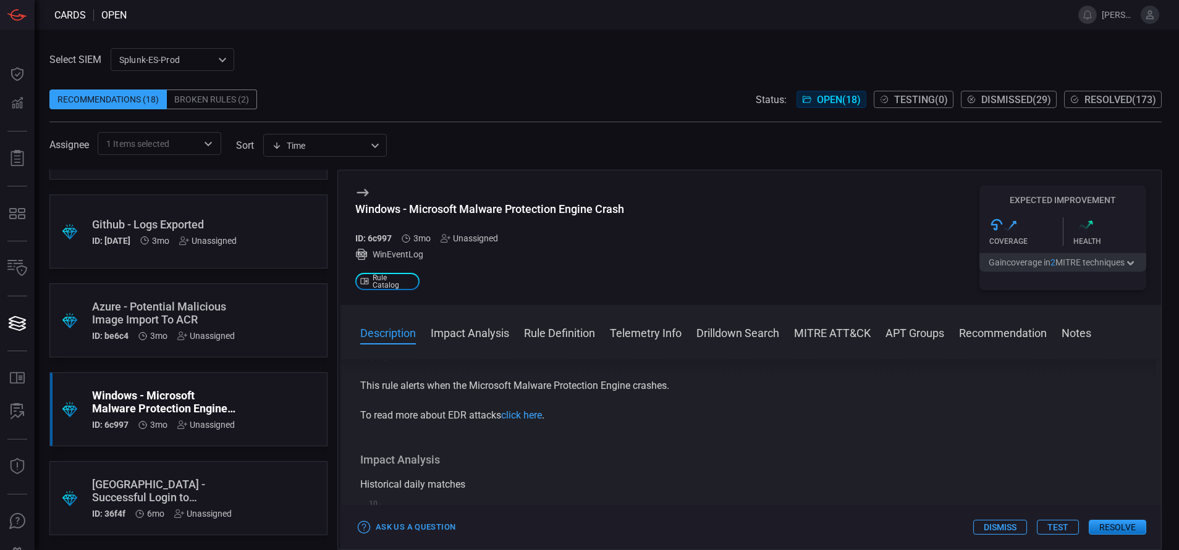
click at [555, 343] on span at bounding box center [750, 350] width 820 height 20
click at [545, 334] on button "Rule Definition" at bounding box center [559, 332] width 71 height 15
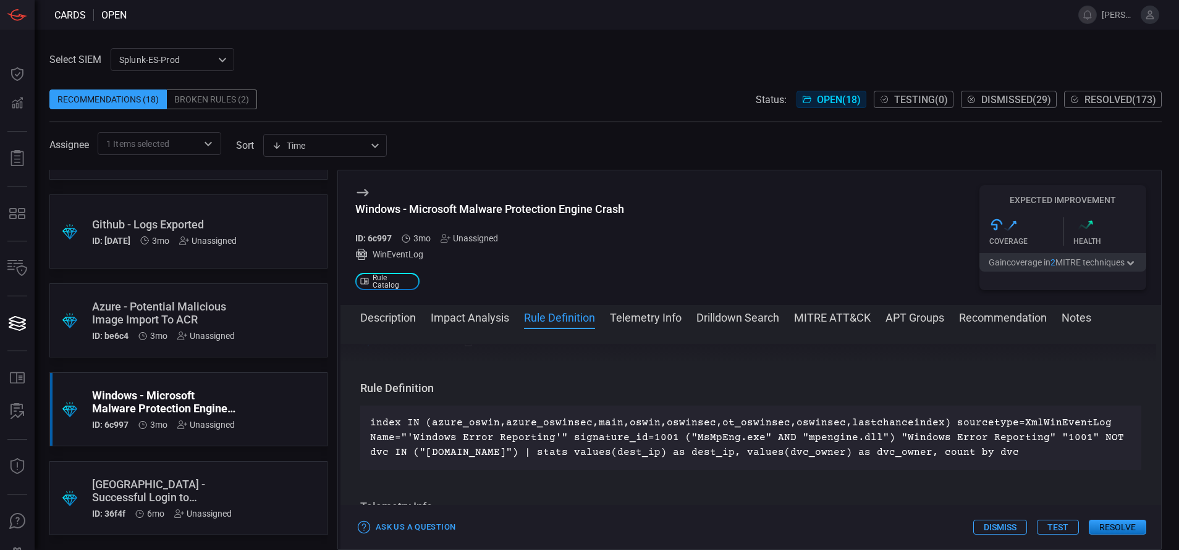
scroll to position [573, 0]
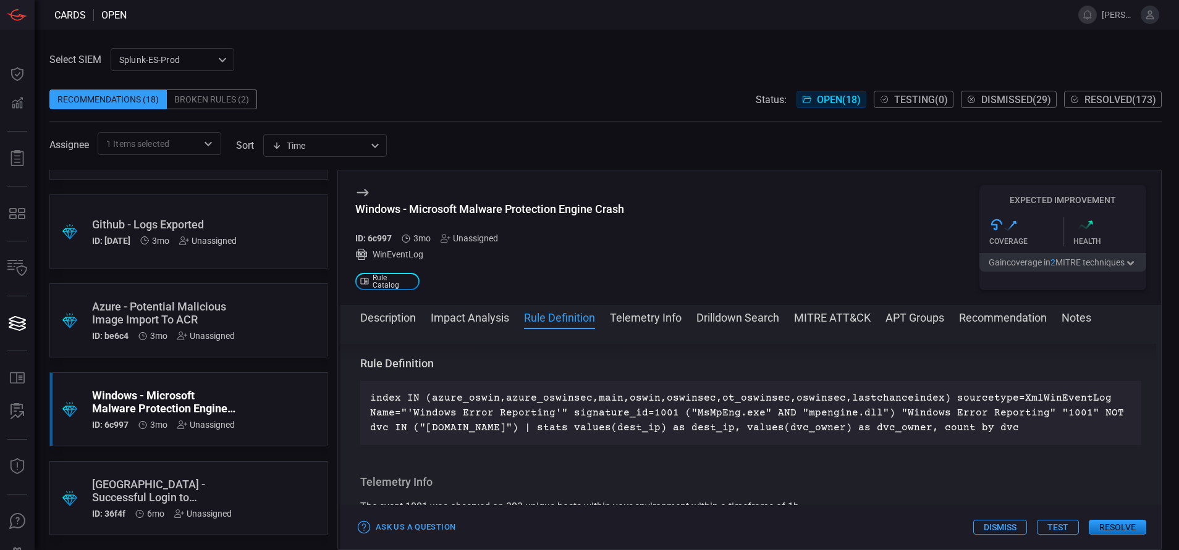
click at [157, 490] on div "[GEOGRAPHIC_DATA] - Successful Login to Management Console from an External IP …" at bounding box center [165, 491] width 146 height 26
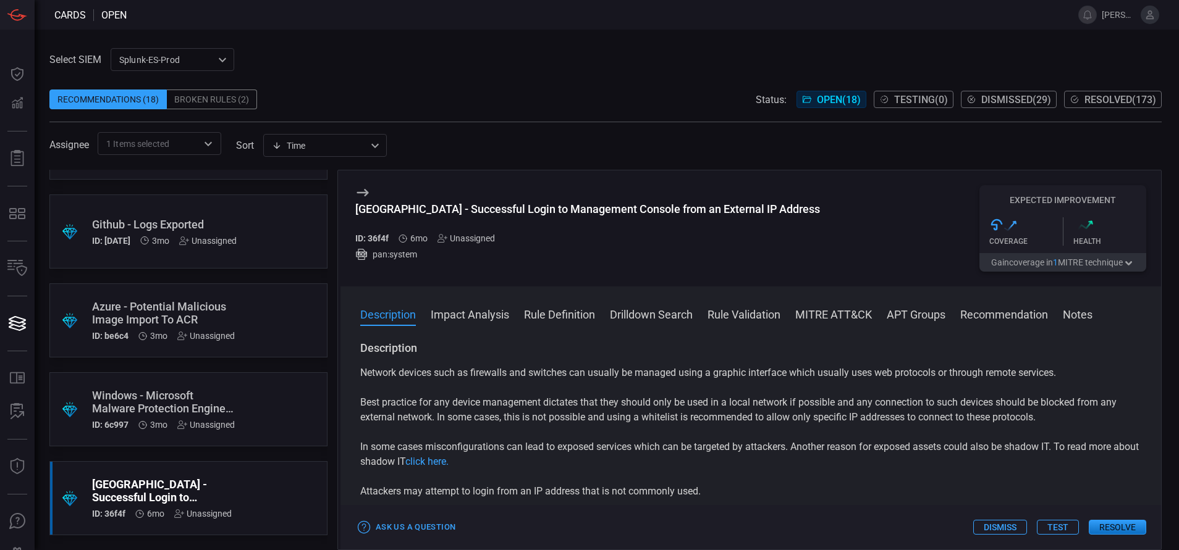
click at [565, 321] on button "Rule Definition" at bounding box center [559, 313] width 71 height 15
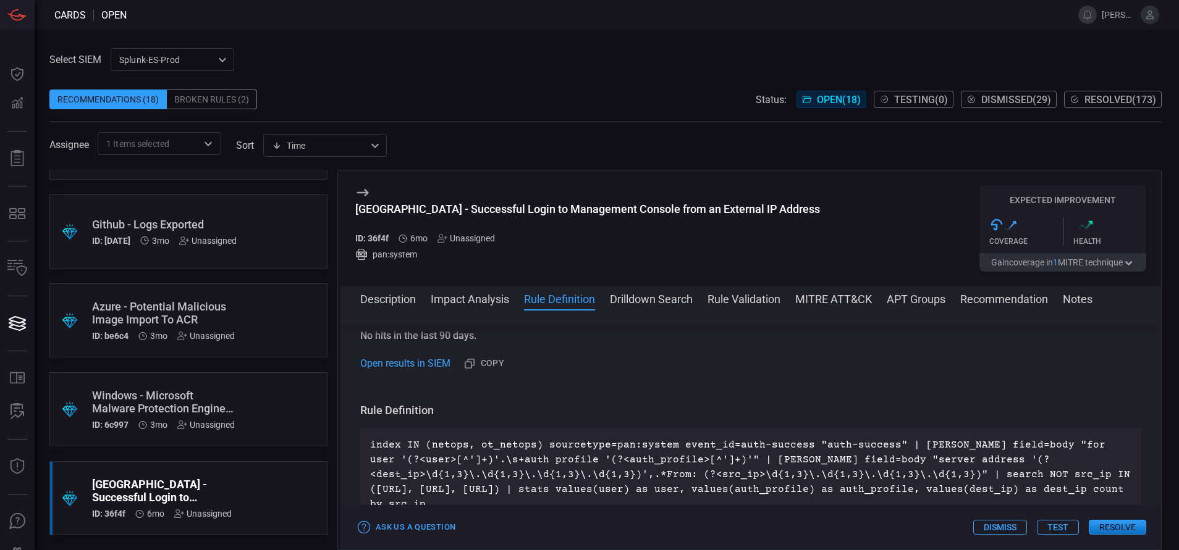
scroll to position [476, 0]
